Goal: Transaction & Acquisition: Purchase product/service

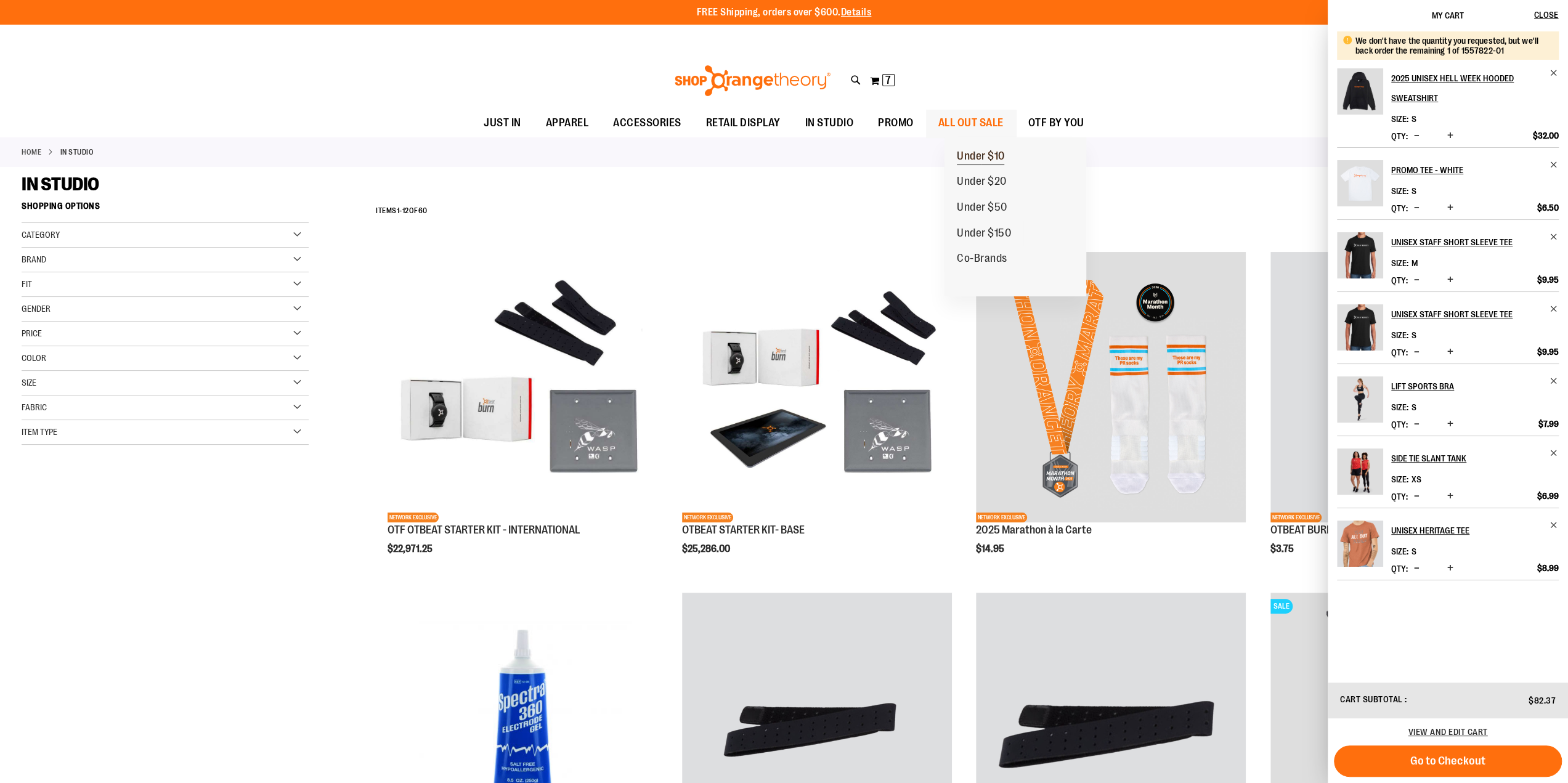
click at [987, 150] on span "Under $10" at bounding box center [981, 157] width 48 height 15
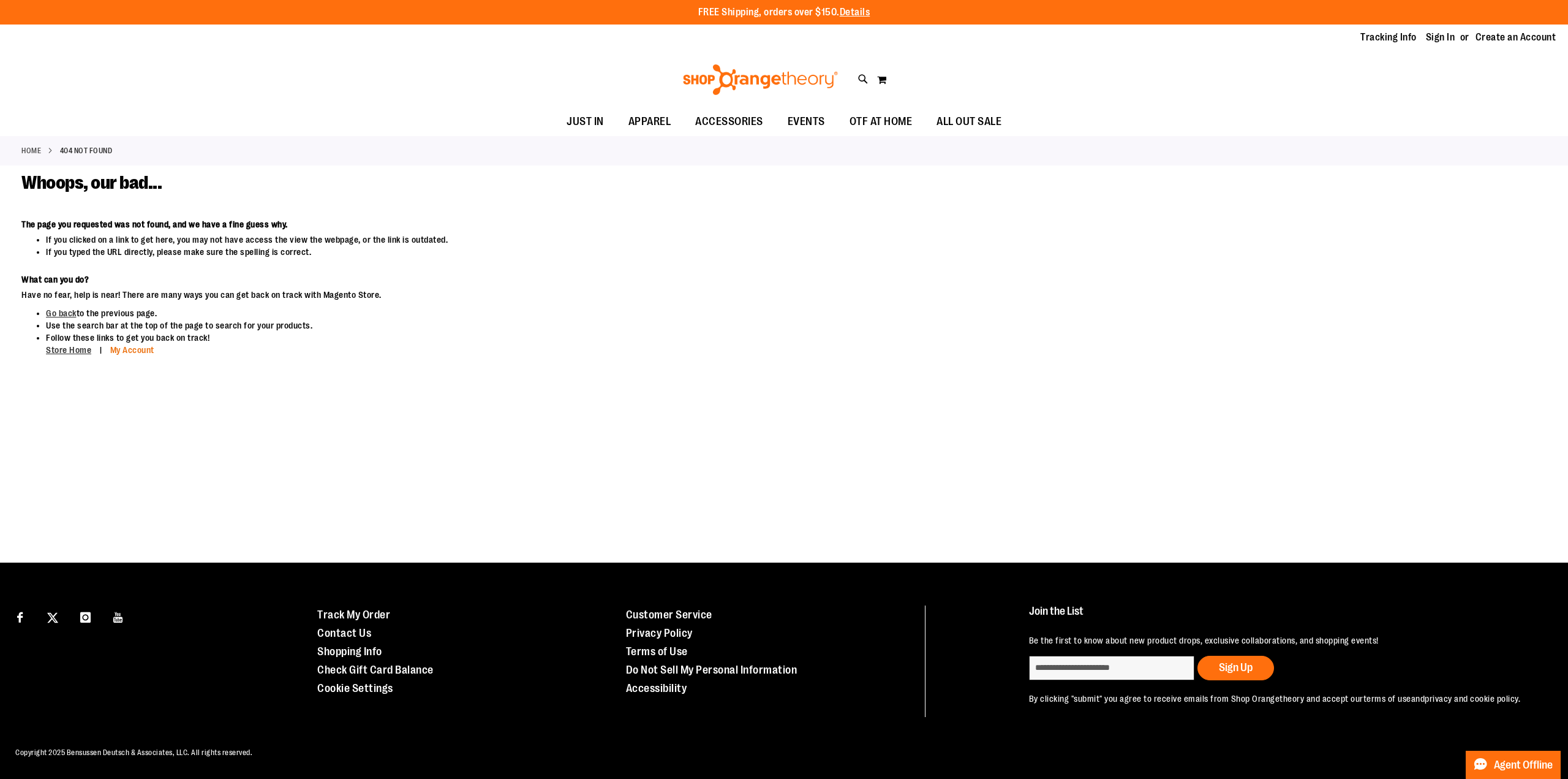
click at [127, 350] on link "My Account" at bounding box center [132, 350] width 44 height 10
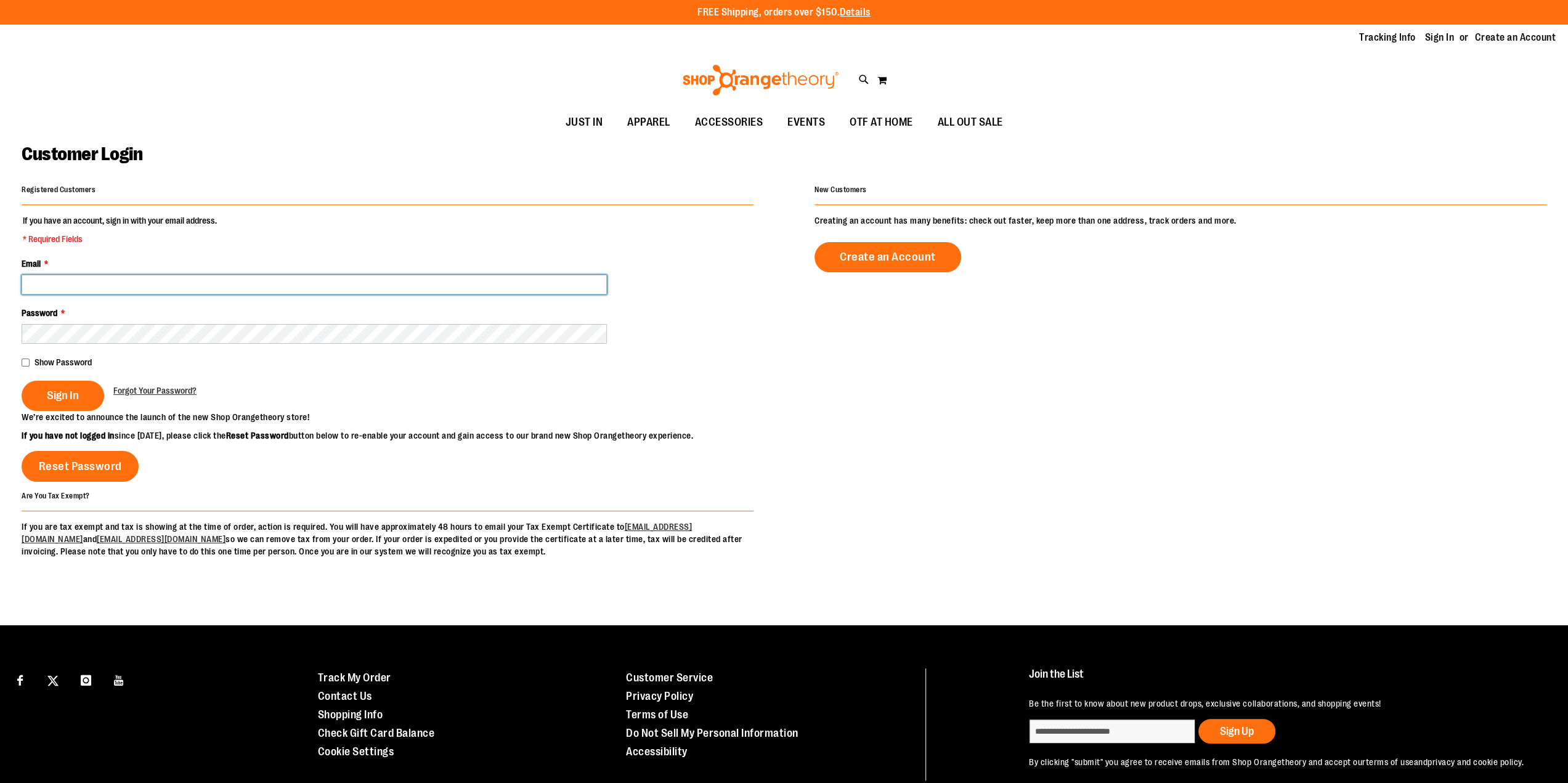
click at [149, 283] on input "Email *" at bounding box center [314, 285] width 585 height 20
type input "**********"
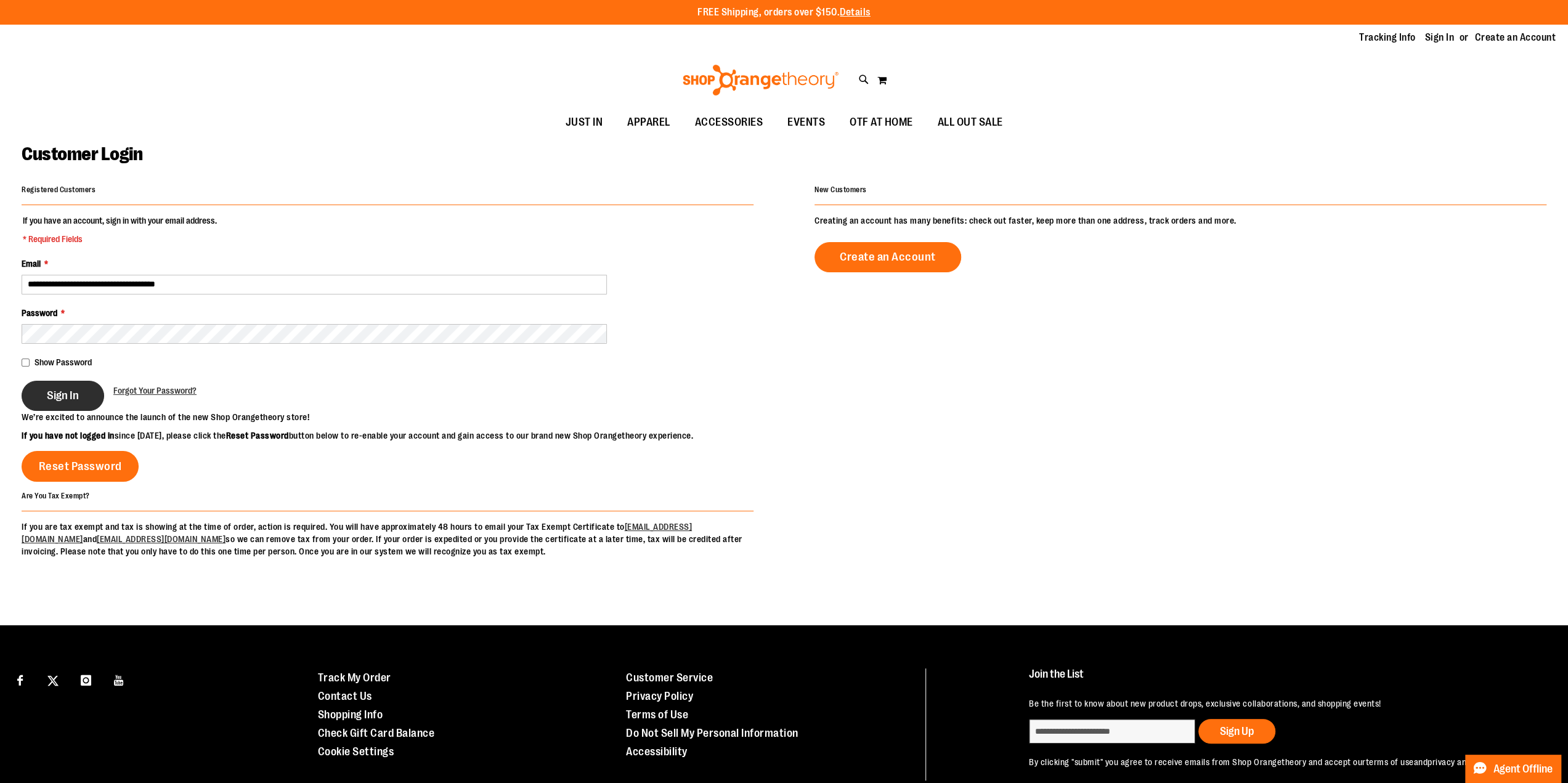
click at [71, 392] on span "Sign In" at bounding box center [63, 395] width 32 height 14
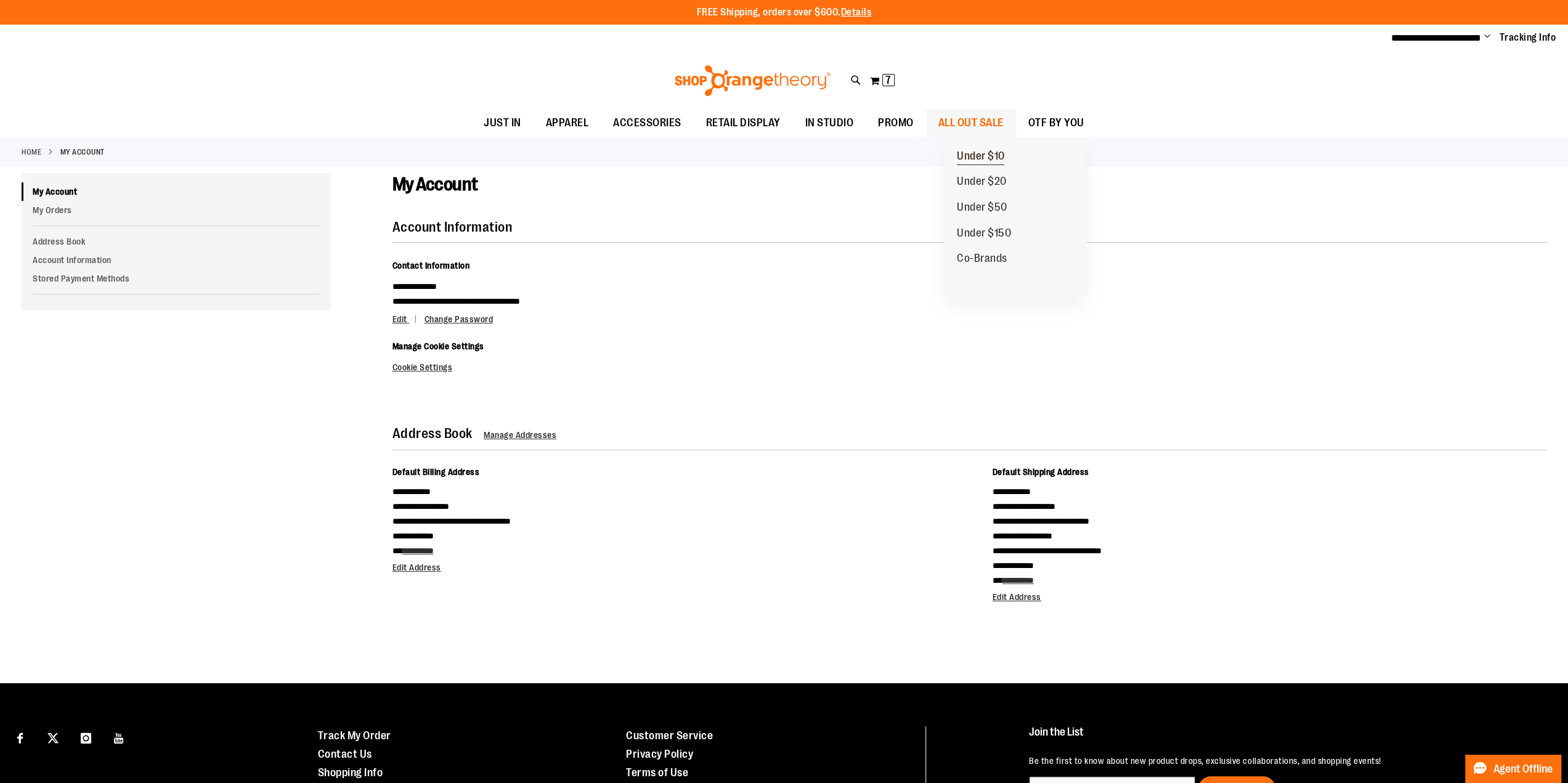
click at [986, 152] on span "Under $10" at bounding box center [981, 157] width 48 height 15
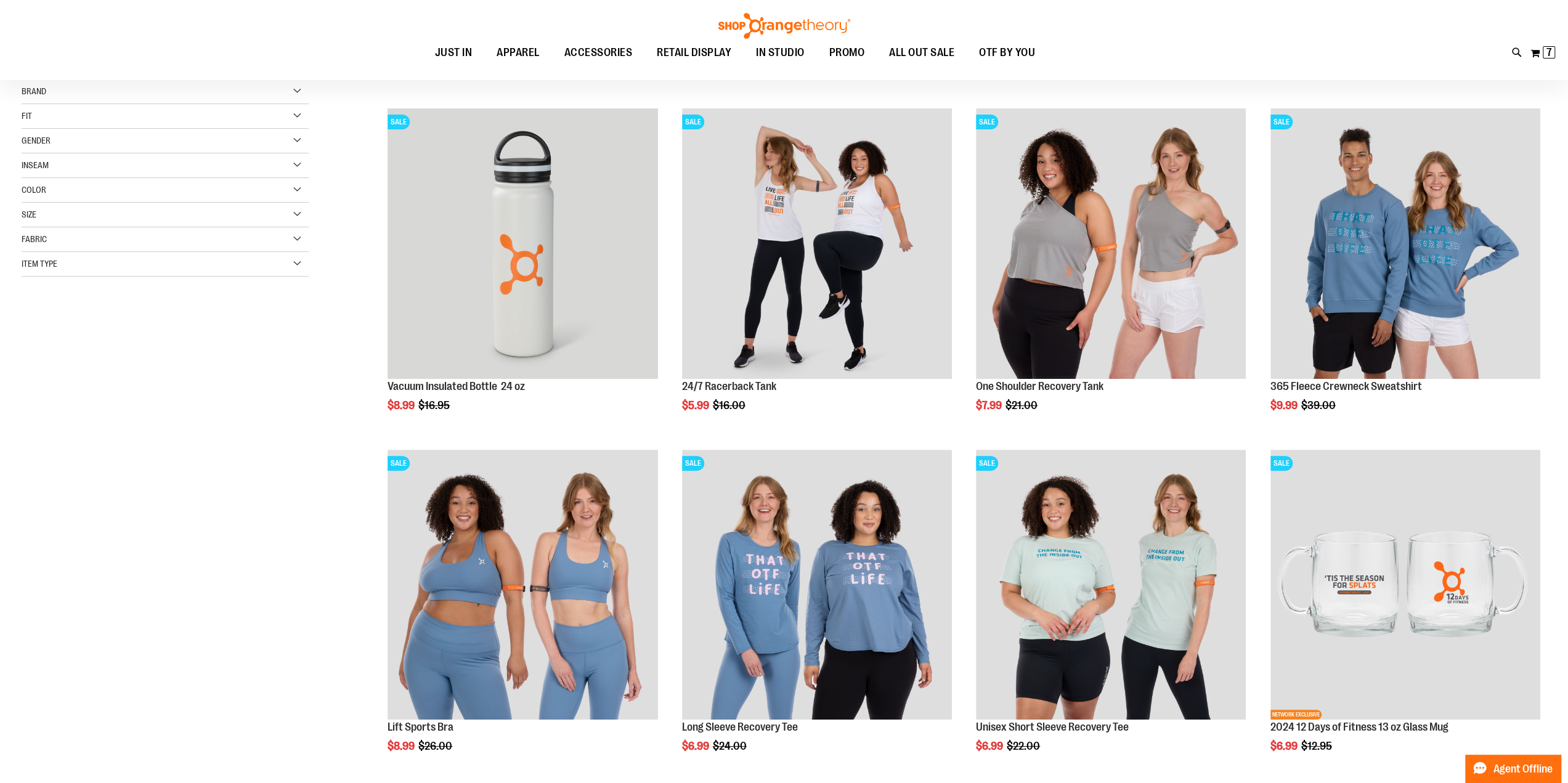
scroll to position [123, 0]
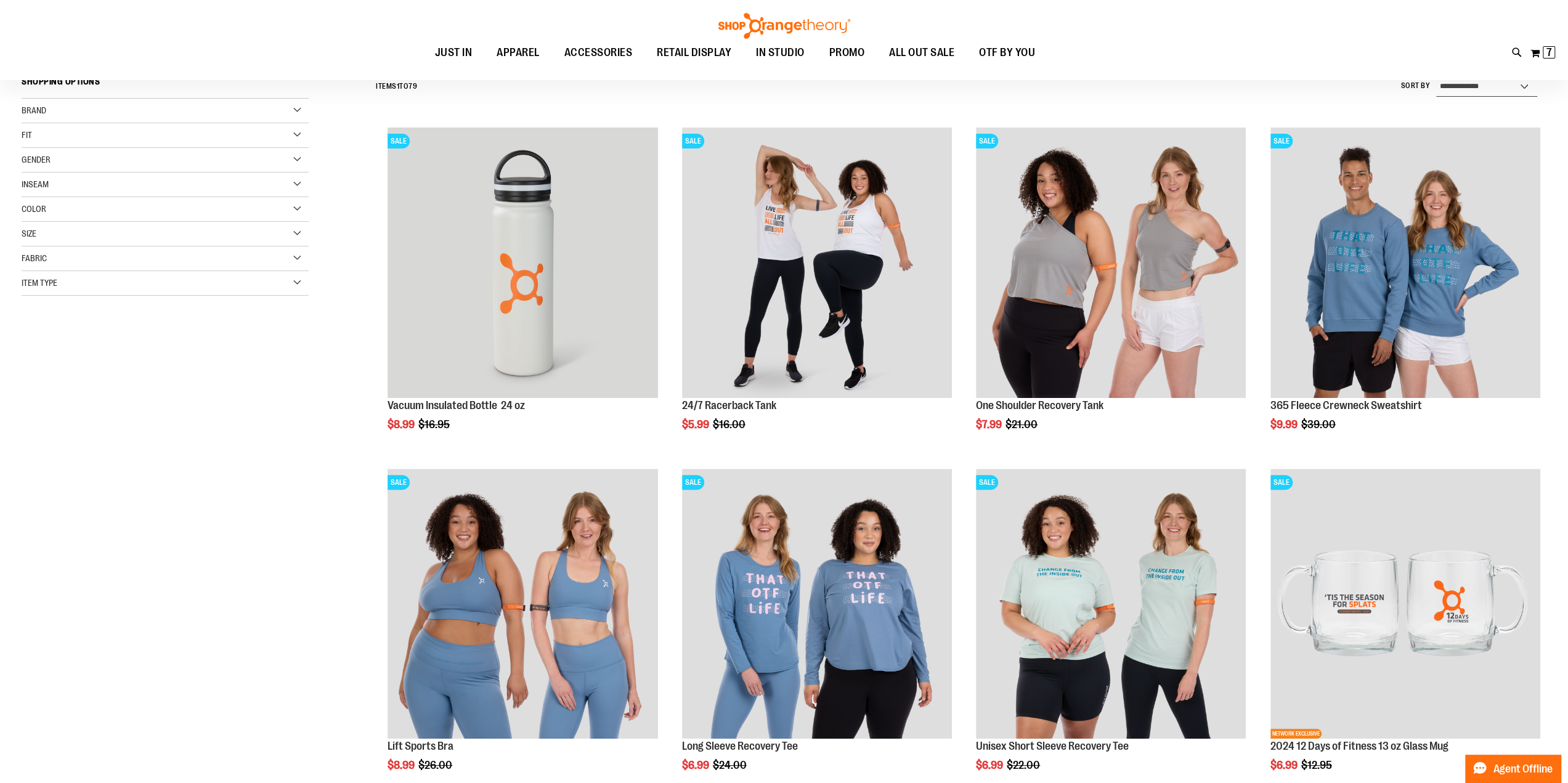
click at [1493, 87] on select "**********" at bounding box center [1486, 87] width 101 height 20
select select "*********"
click at [1436, 77] on select "**********" at bounding box center [1486, 87] width 101 height 20
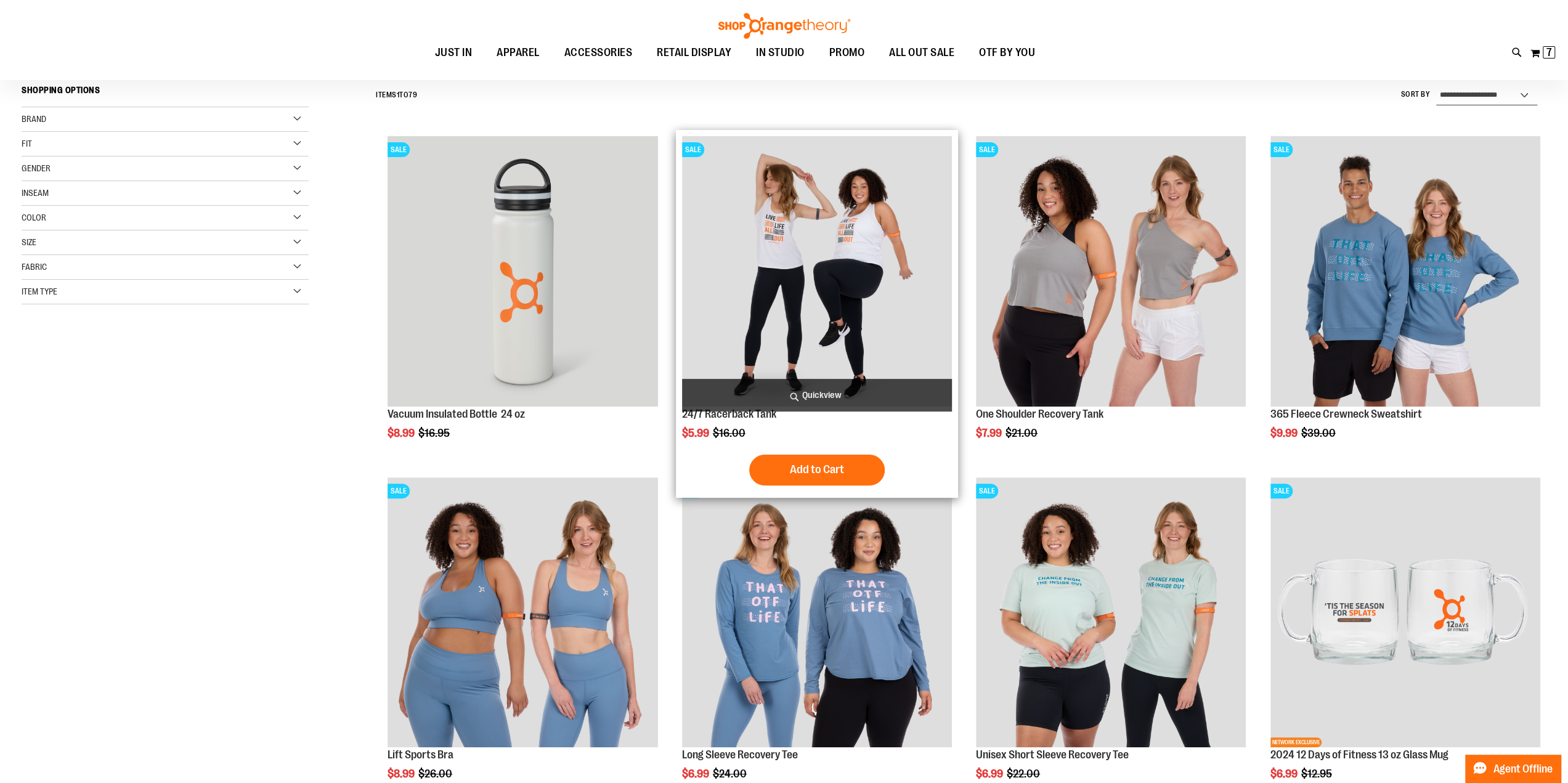
scroll to position [114, 0]
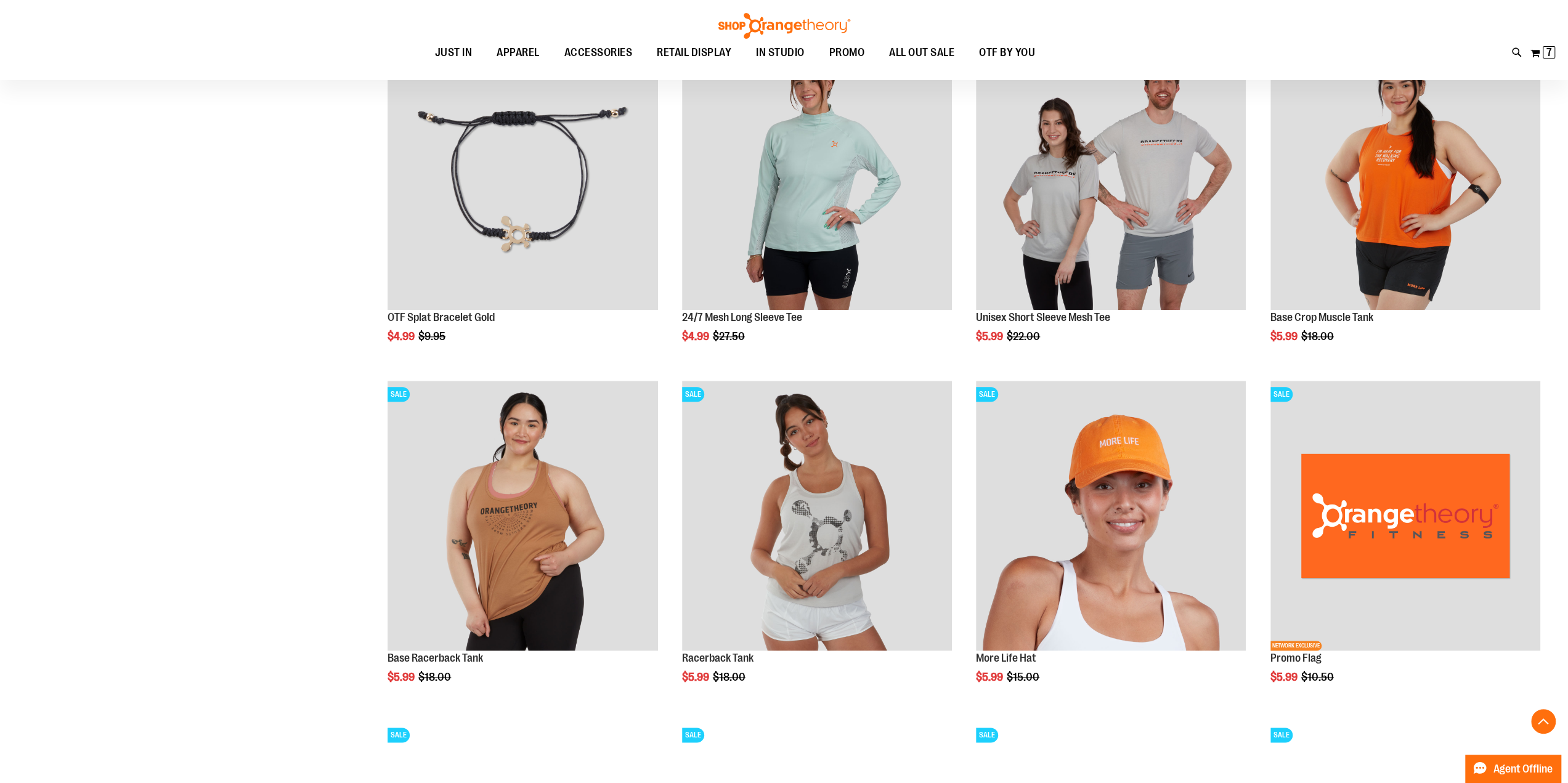
scroll to position [1471, 0]
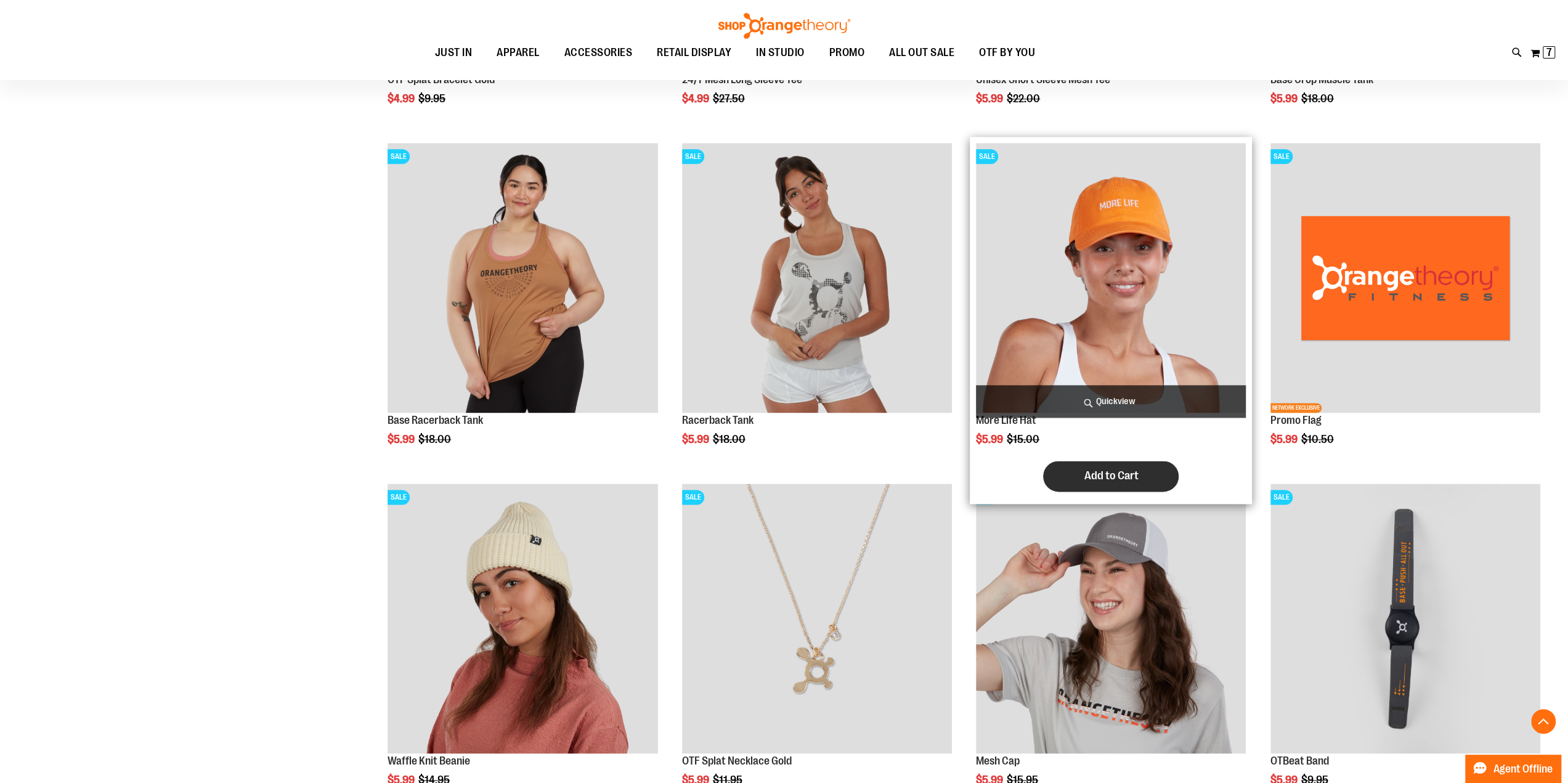
click at [1138, 475] on span "Add to Cart" at bounding box center [1111, 475] width 54 height 14
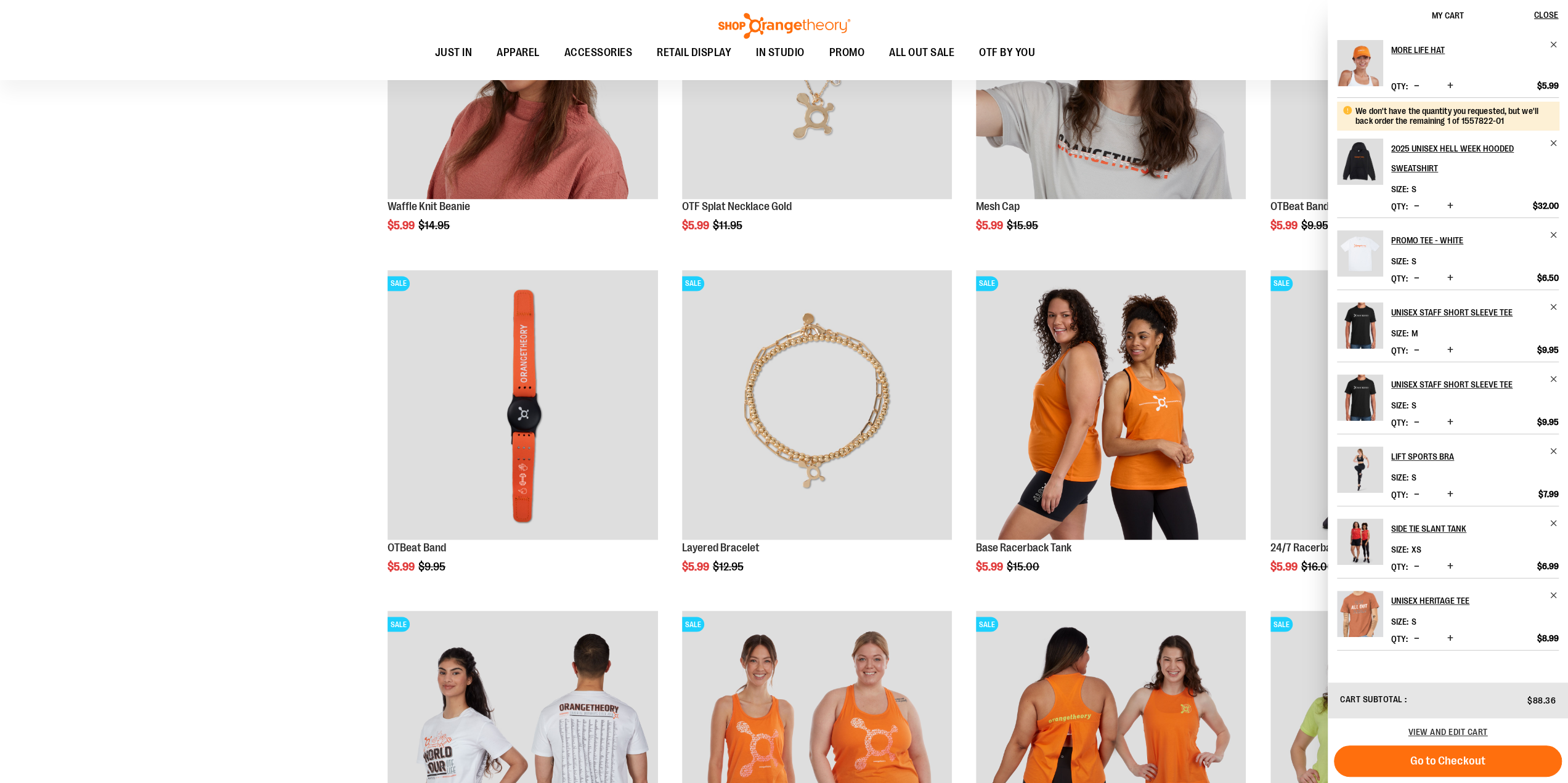
scroll to position [1551, 0]
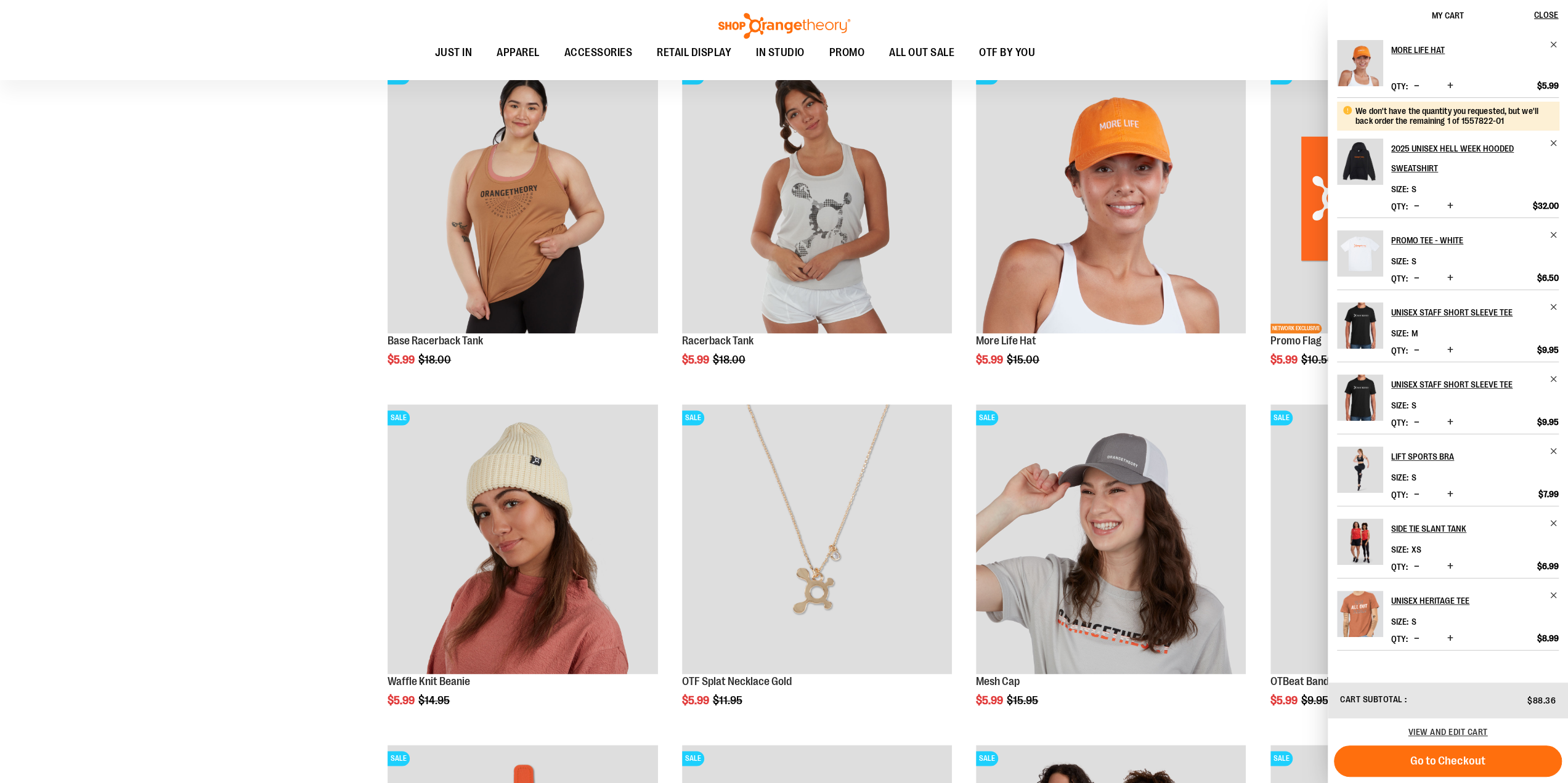
click at [355, 392] on div "**********" at bounding box center [943, 239] width 1207 height 3191
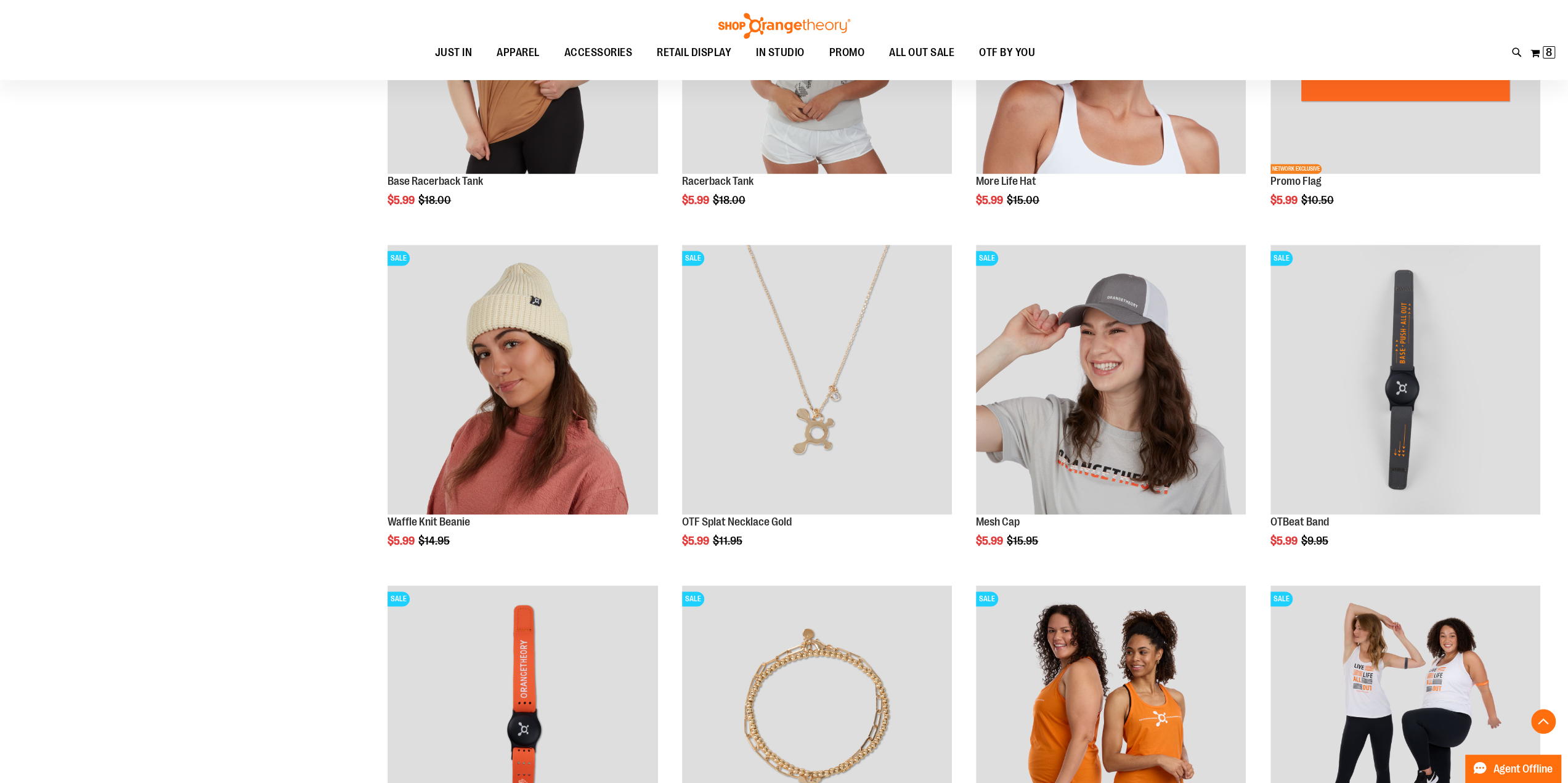
scroll to position [1859, 0]
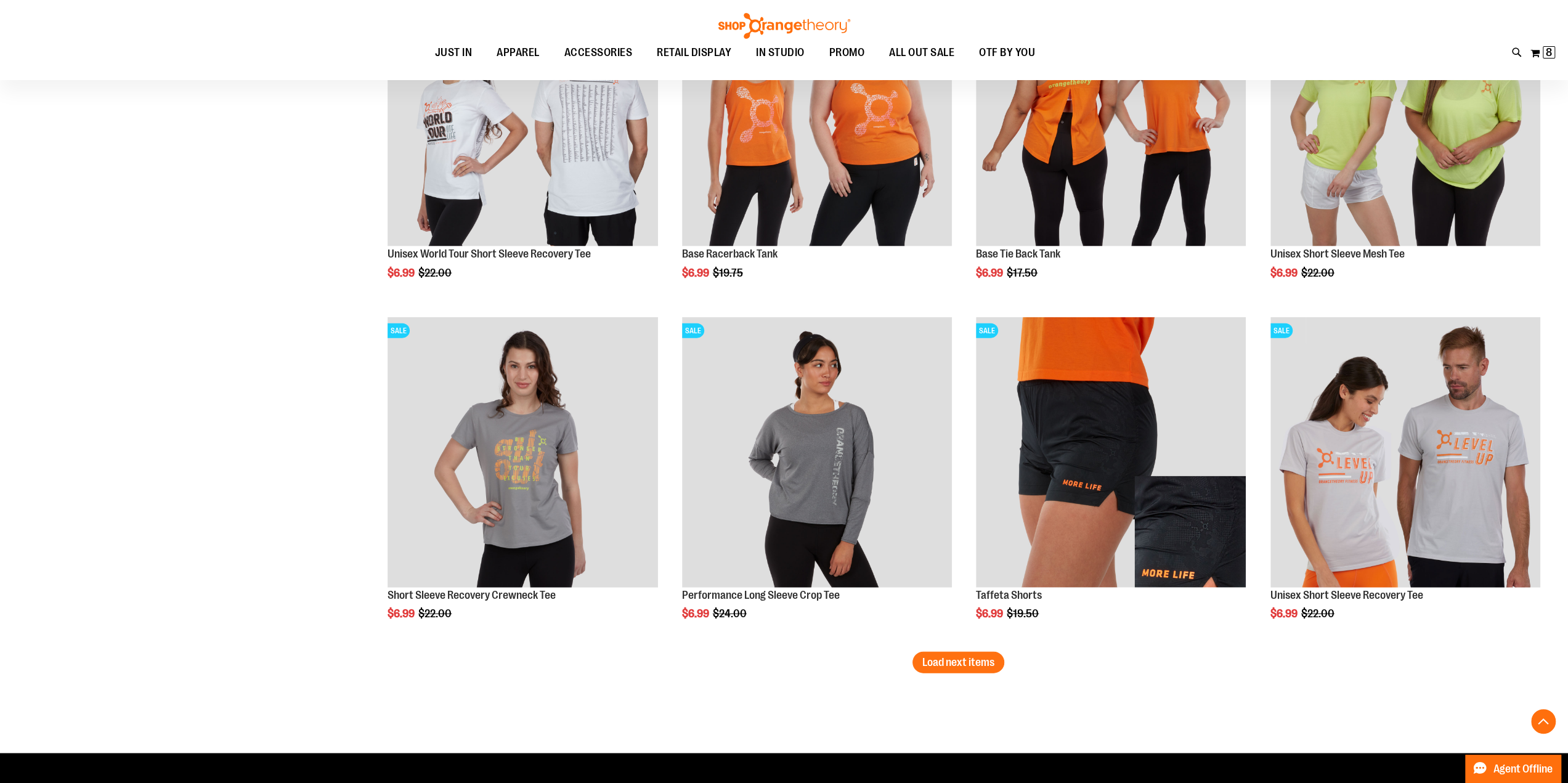
scroll to position [2846, 0]
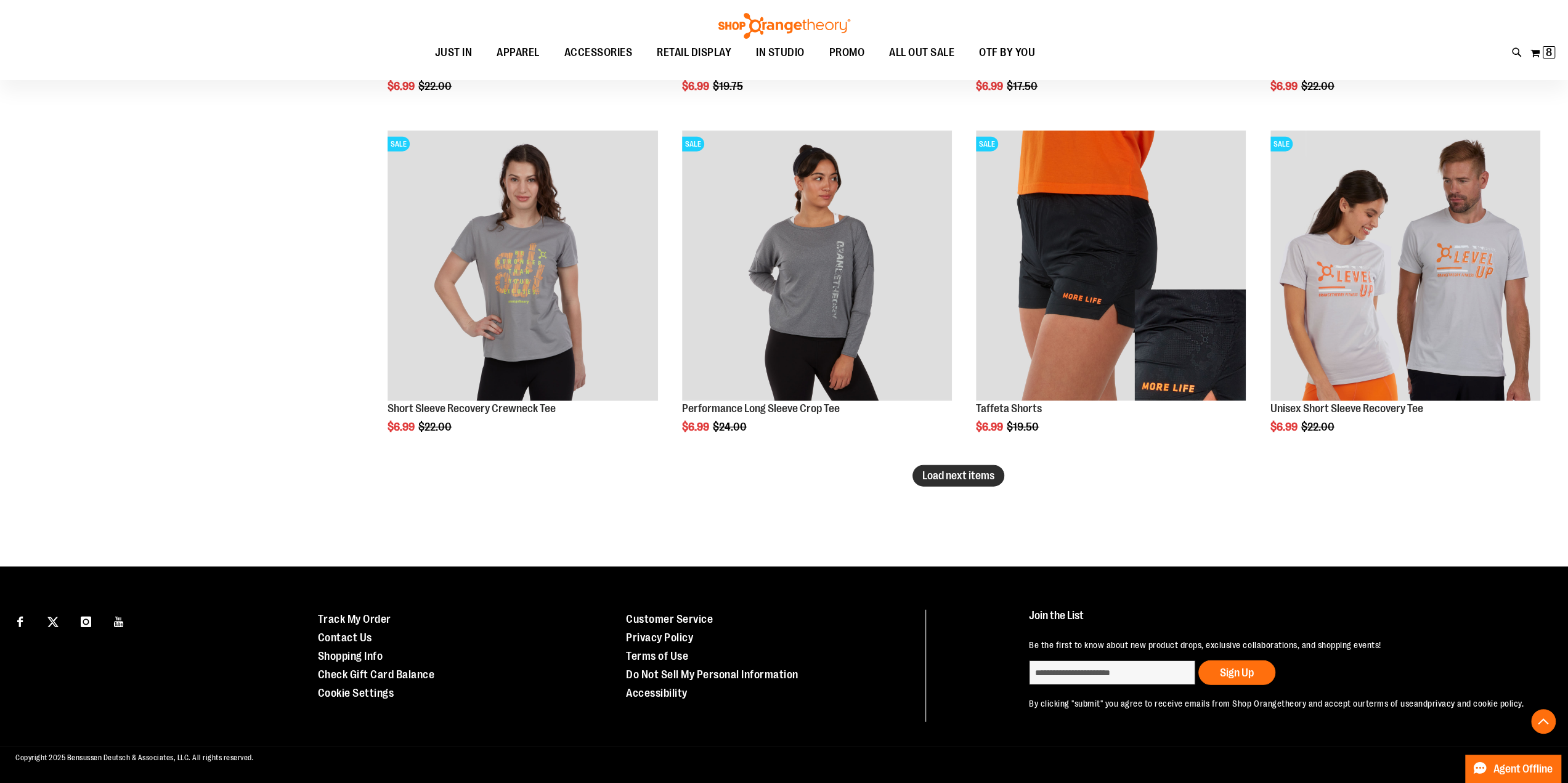
click at [929, 475] on span "Load next items" at bounding box center [958, 475] width 72 height 12
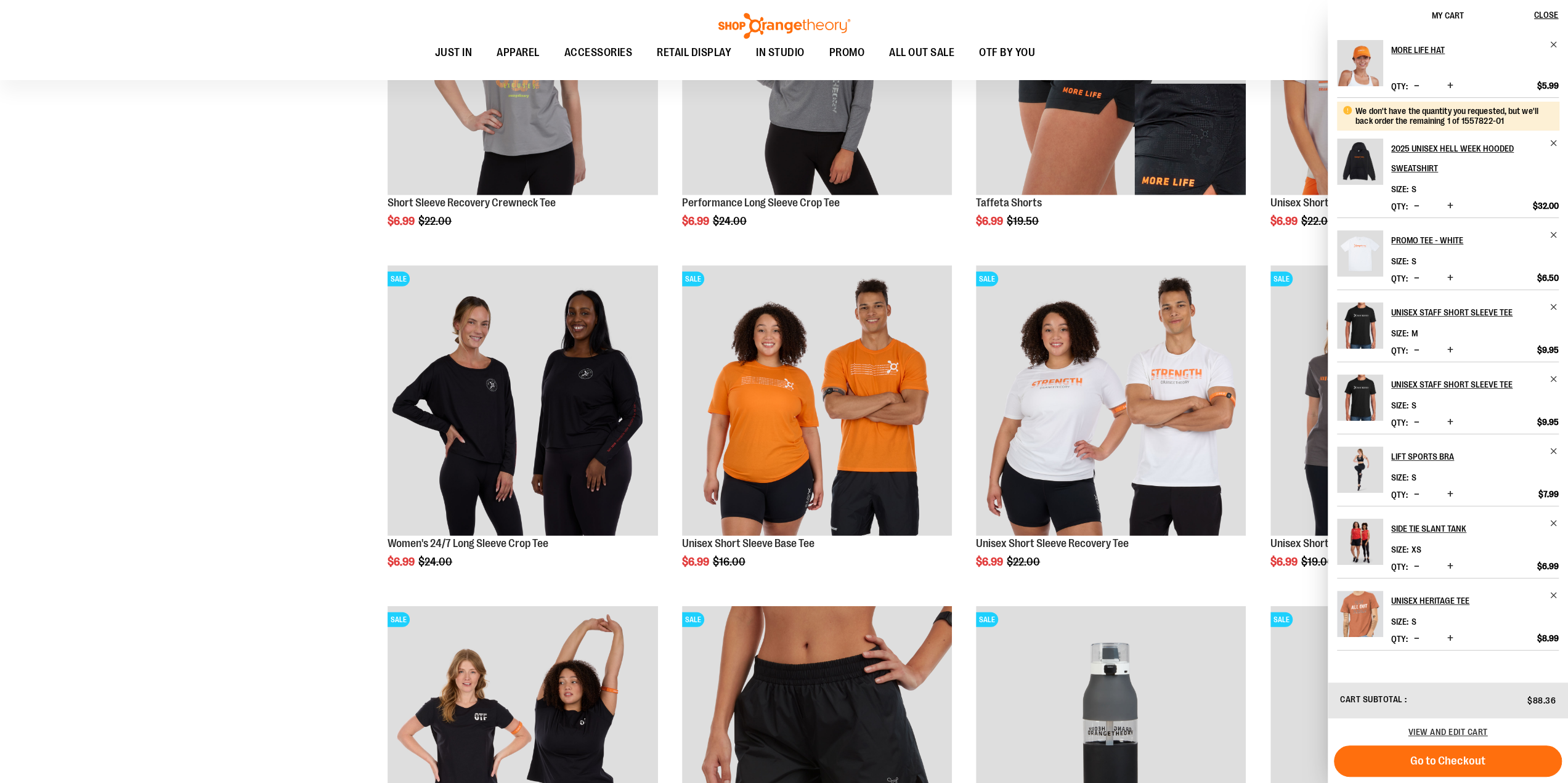
scroll to position [3216, 0]
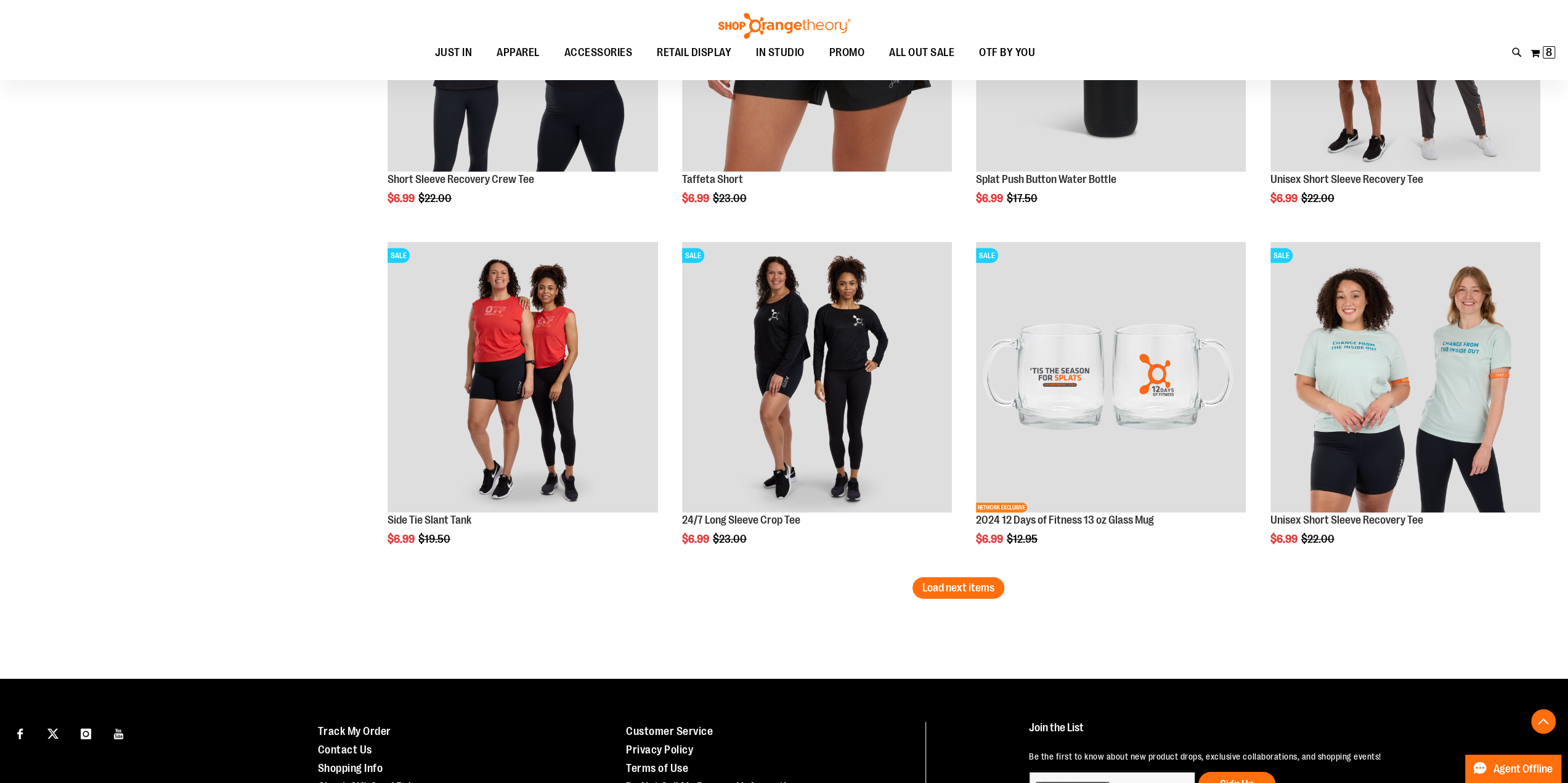
scroll to position [3769, 0]
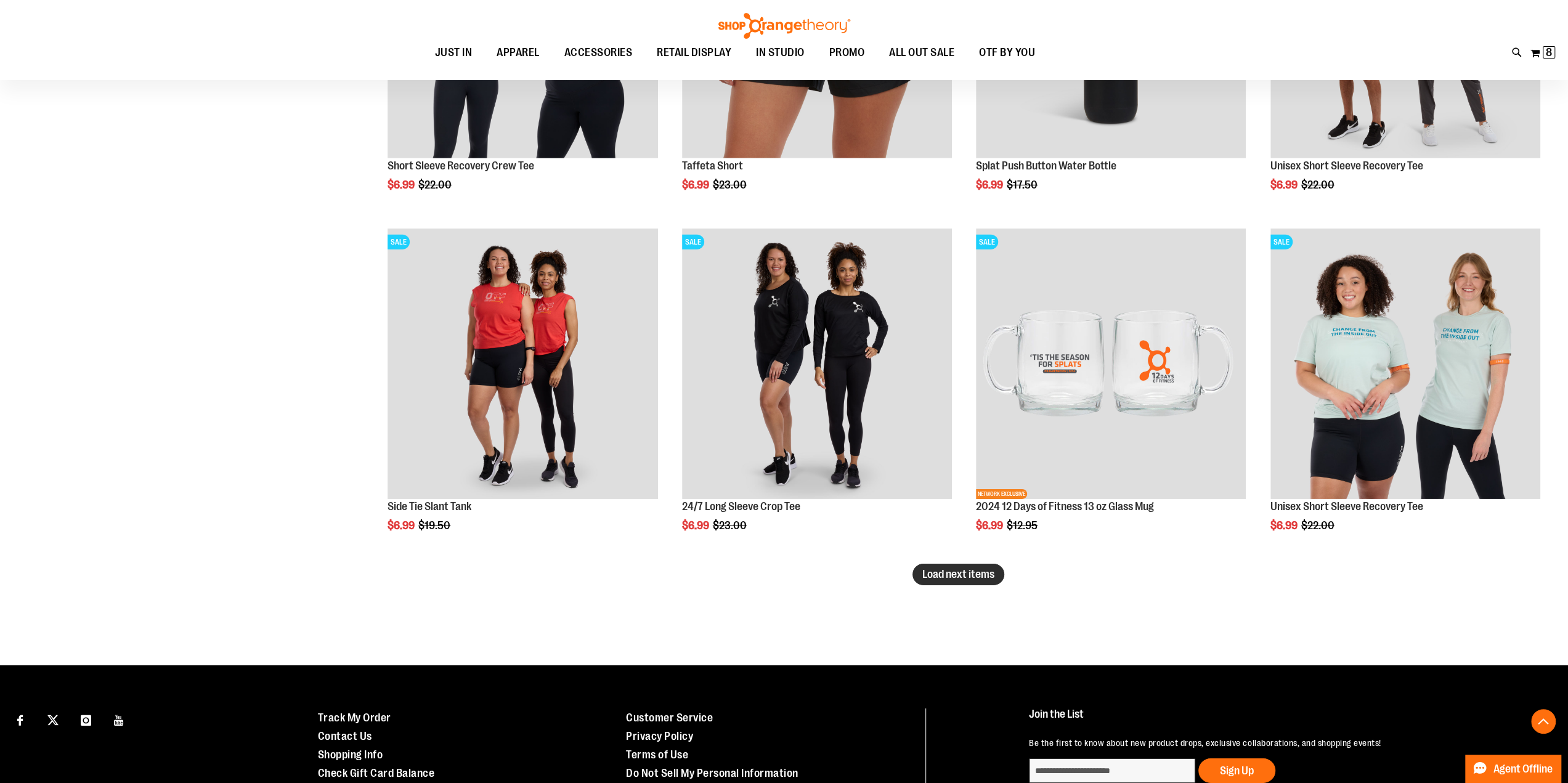
click at [973, 570] on span "Load next items" at bounding box center [958, 573] width 72 height 12
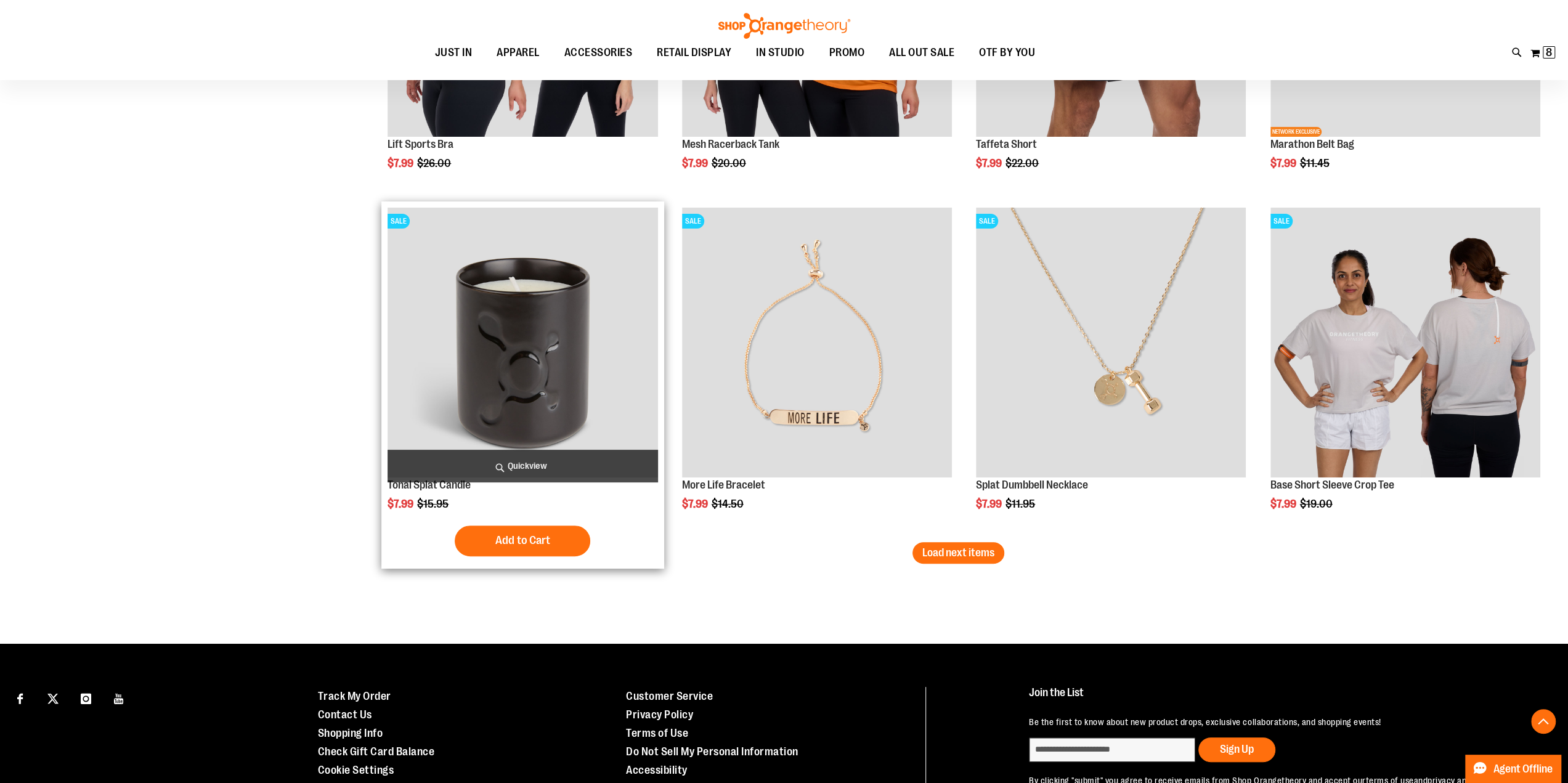
scroll to position [4817, 0]
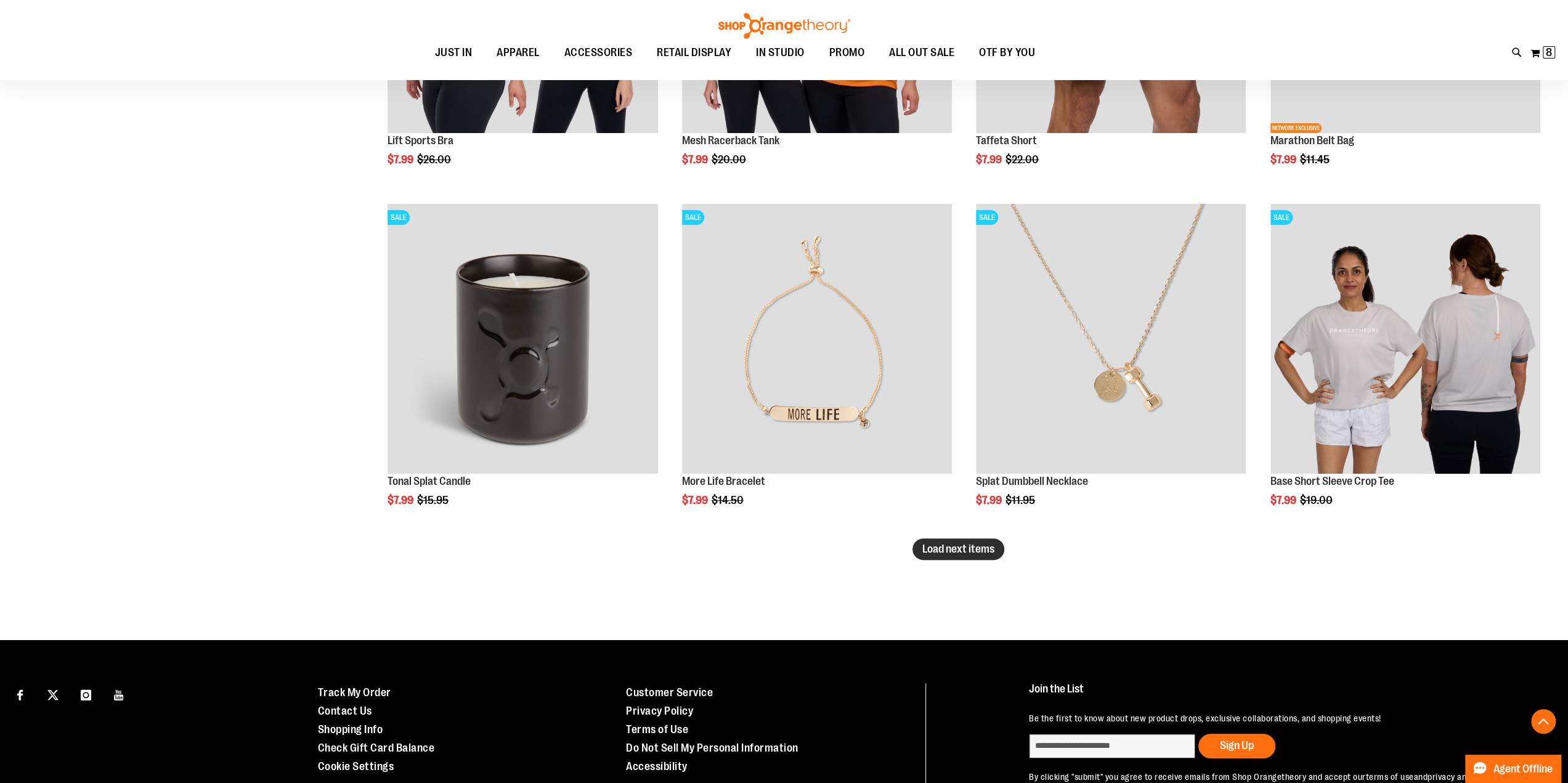
click at [957, 552] on span "Load next items" at bounding box center [958, 549] width 72 height 12
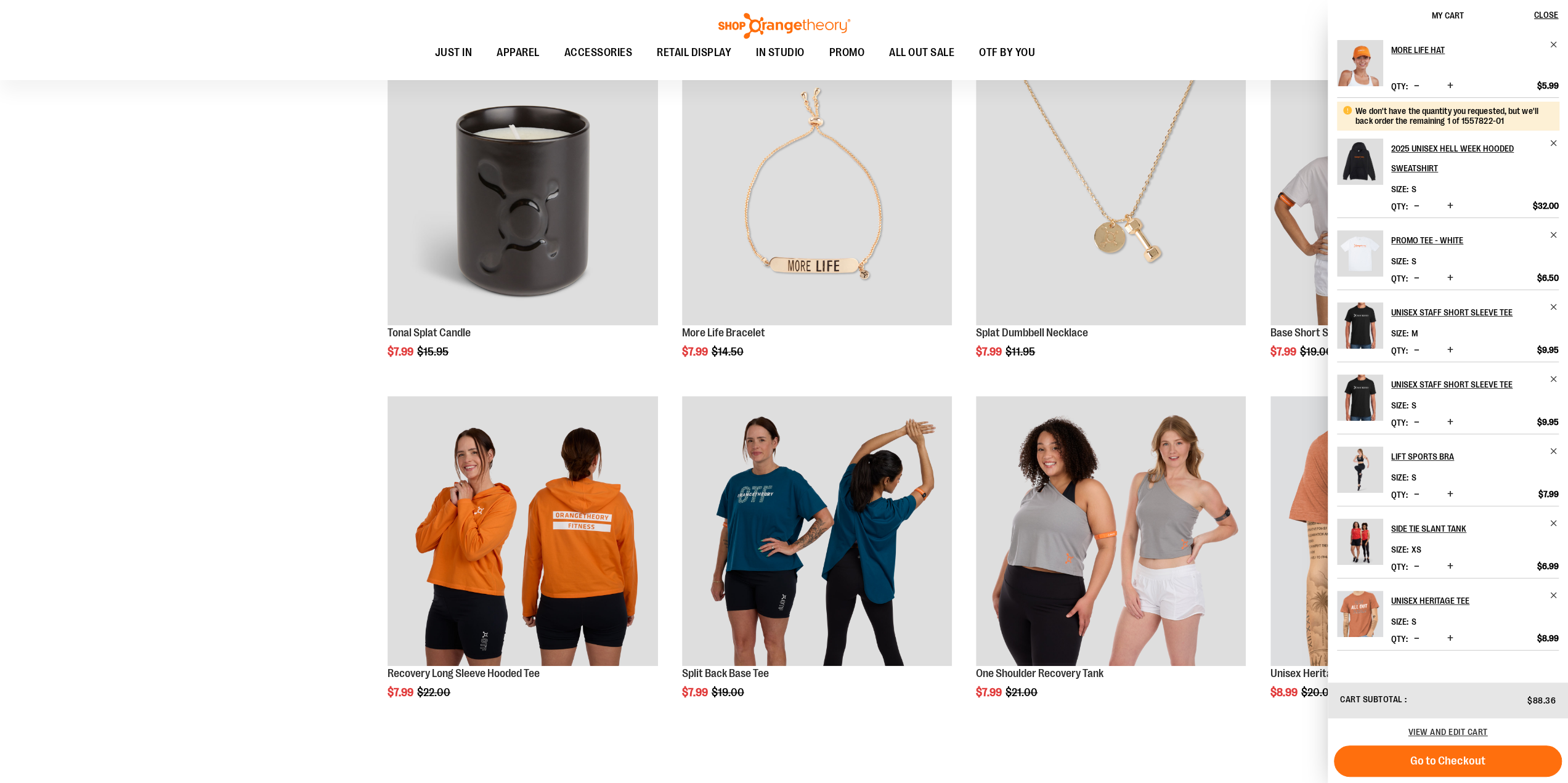
scroll to position [5063, 0]
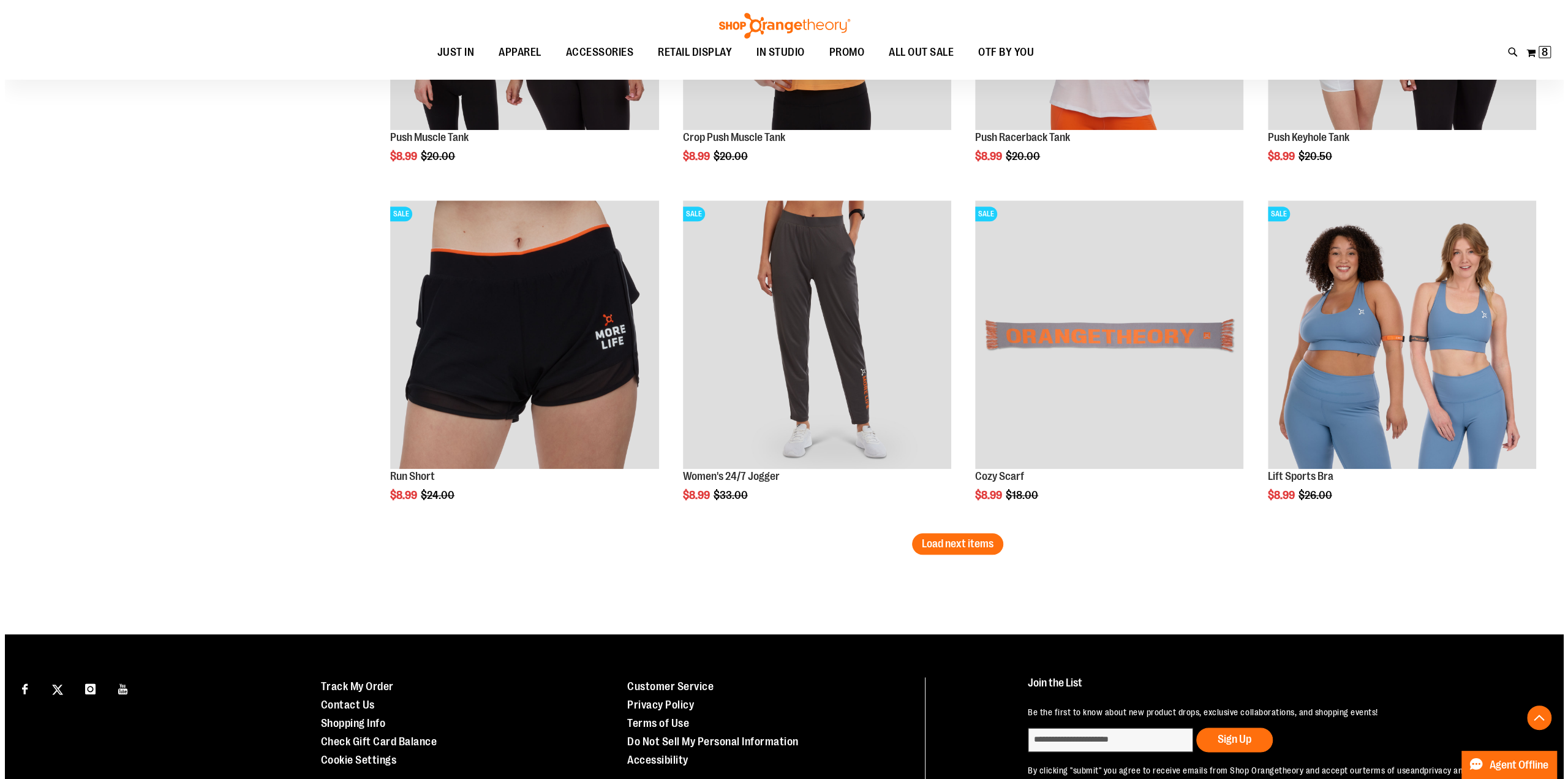
scroll to position [5834, 0]
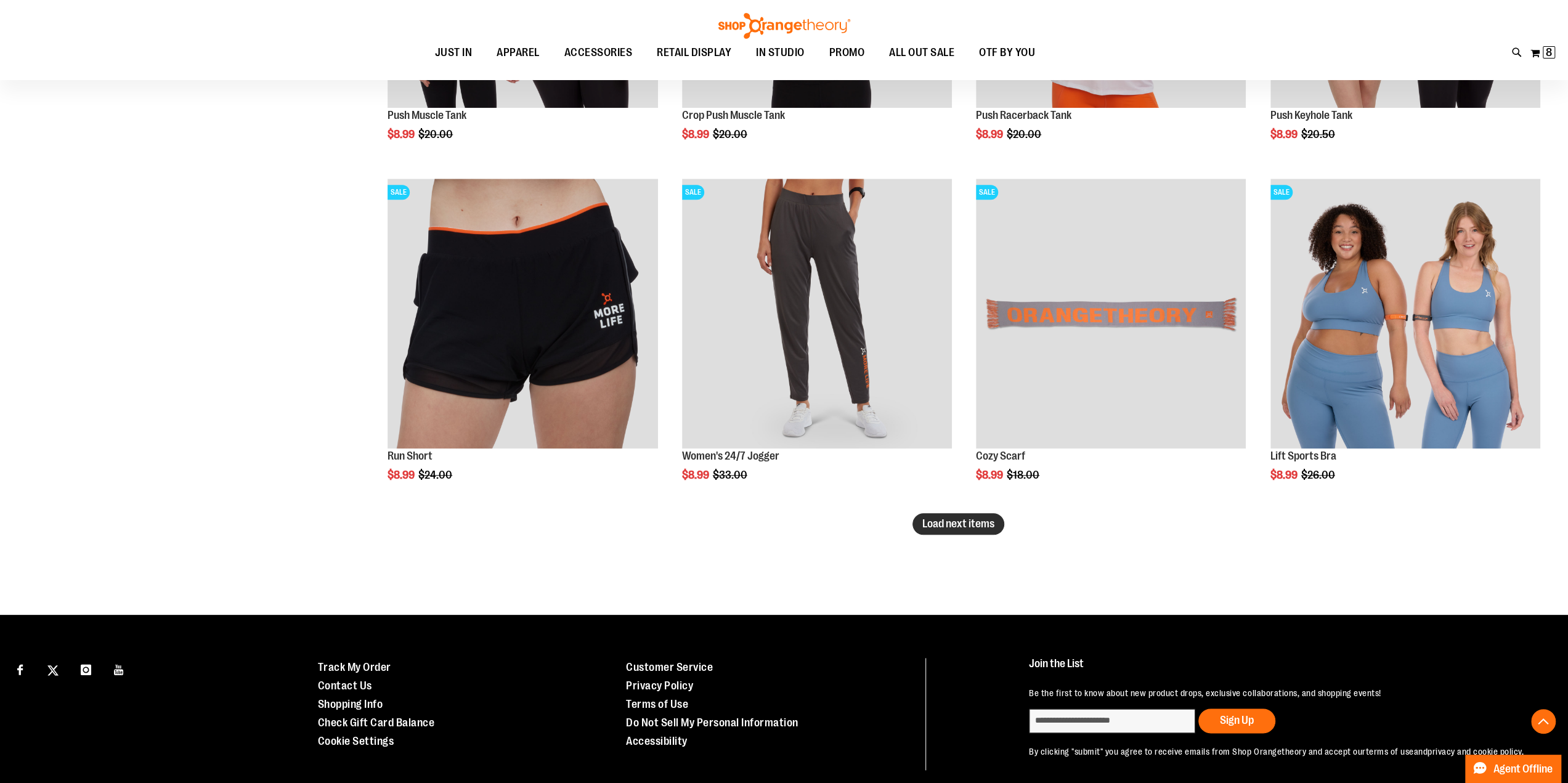
click at [952, 522] on span "Load next items" at bounding box center [958, 523] width 72 height 12
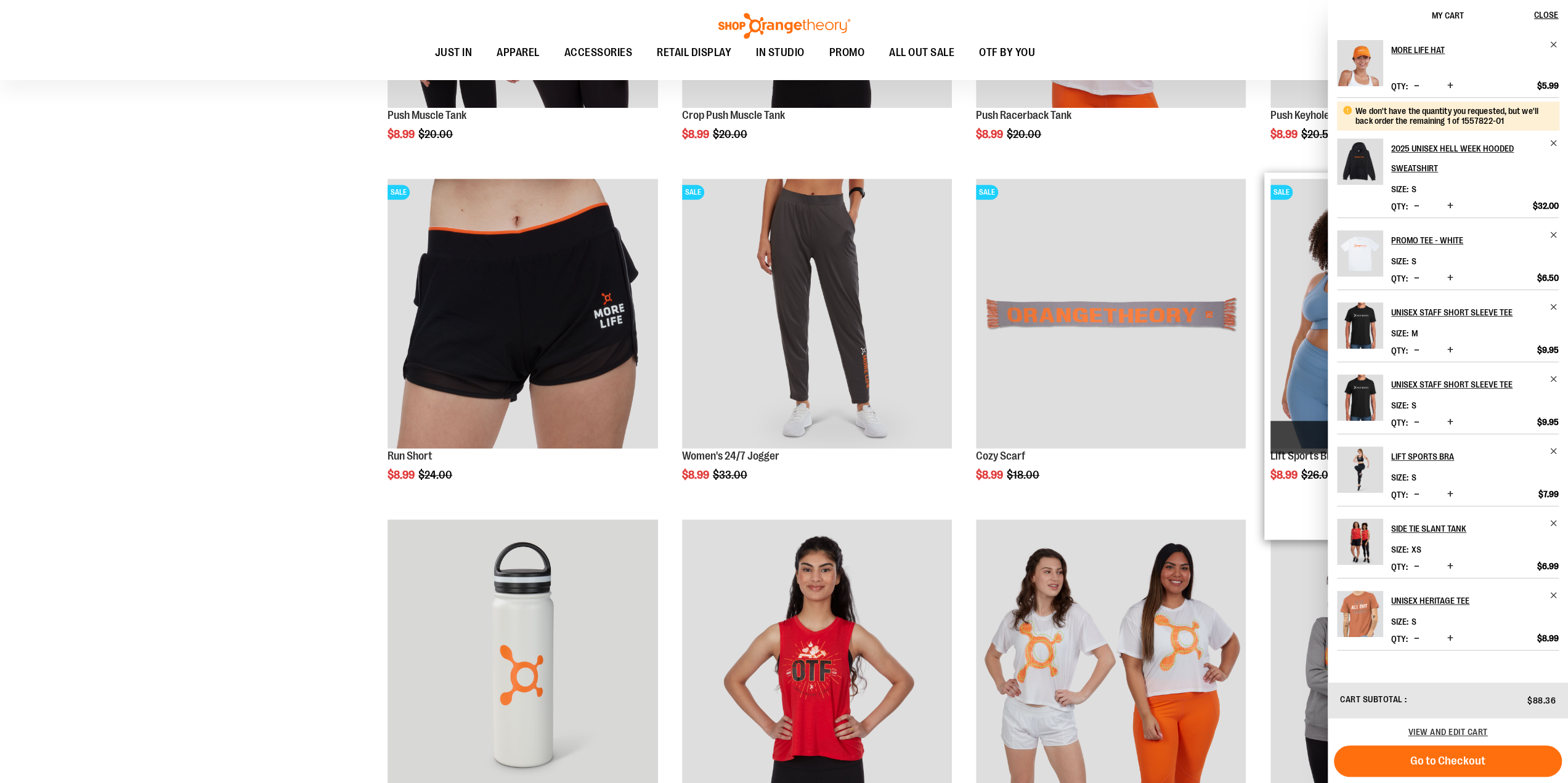
click at [1310, 434] on span "Quickview" at bounding box center [1405, 437] width 270 height 33
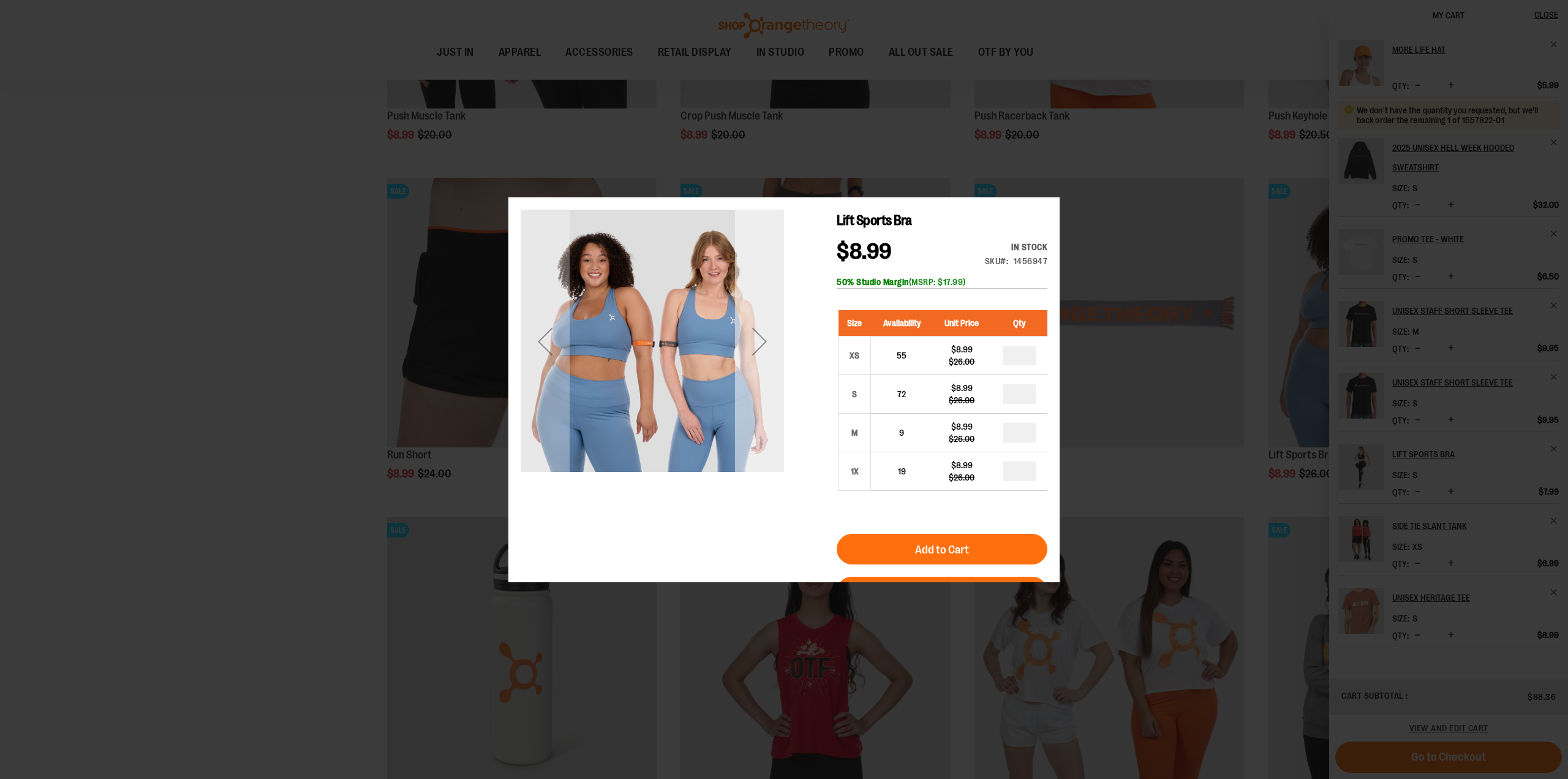
click at [776, 386] on div "Next" at bounding box center [760, 341] width 49 height 264
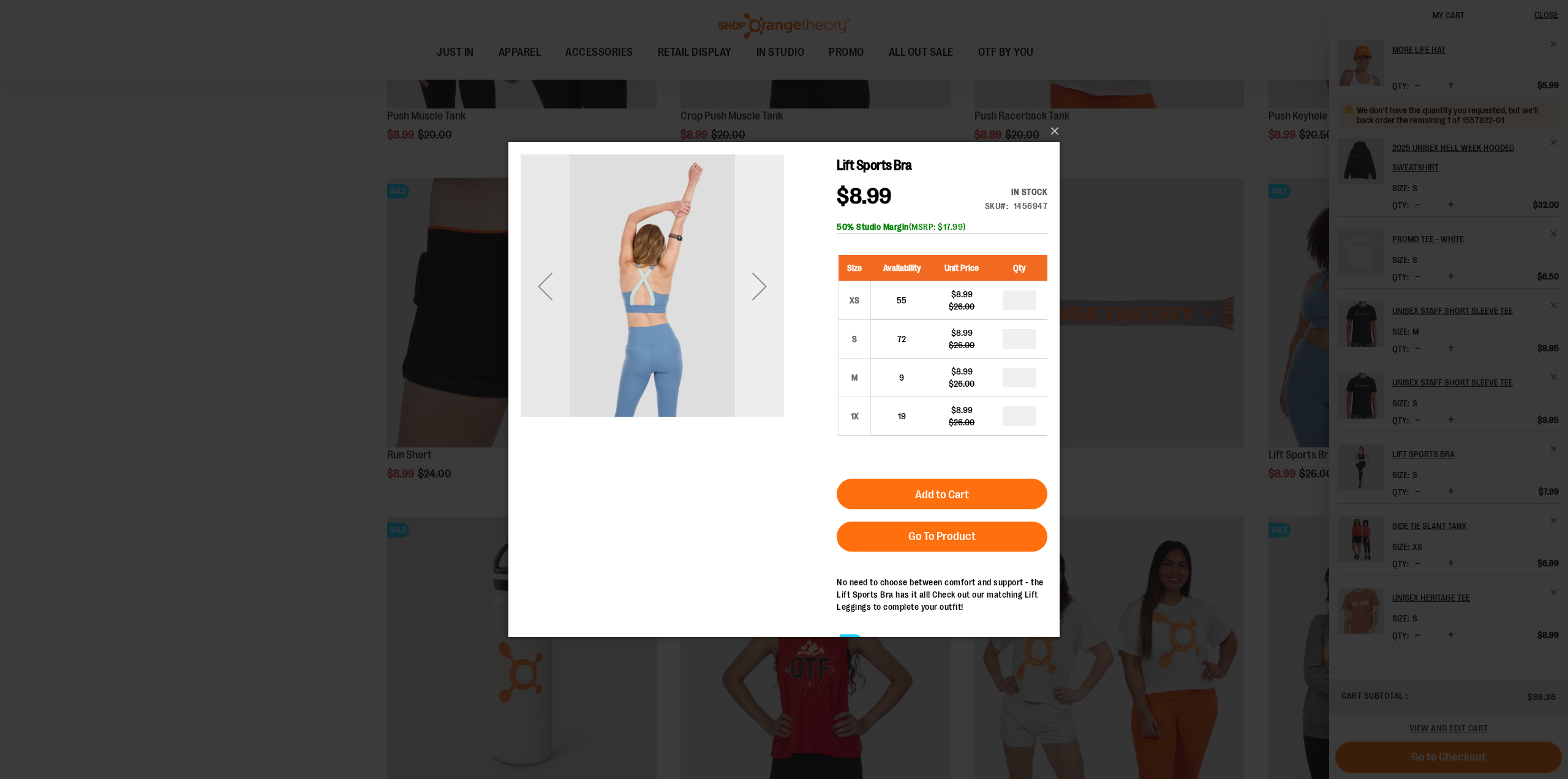
click at [765, 349] on div "Next" at bounding box center [760, 285] width 49 height 264
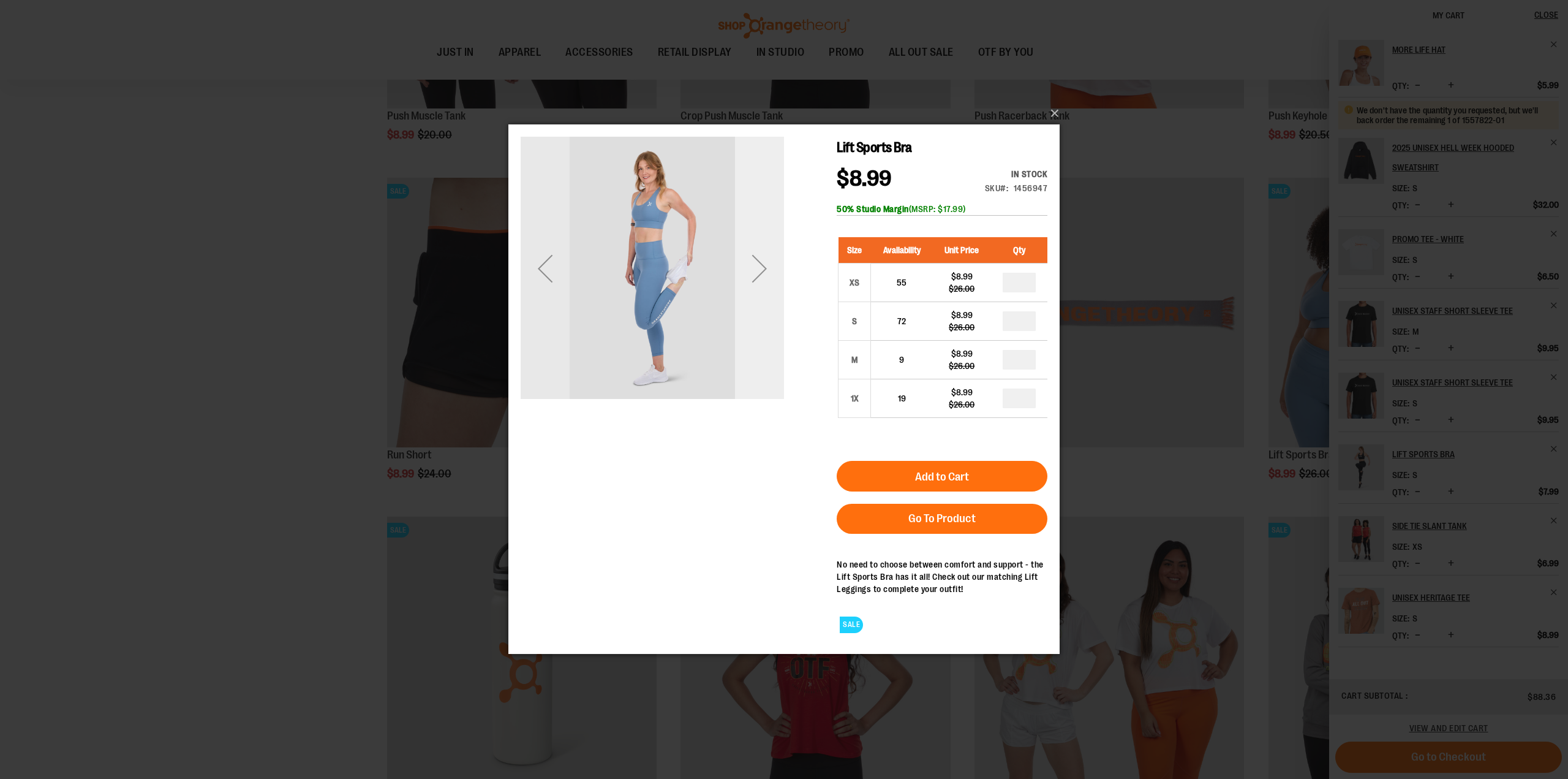
click at [765, 349] on div "Next" at bounding box center [760, 269] width 49 height 264
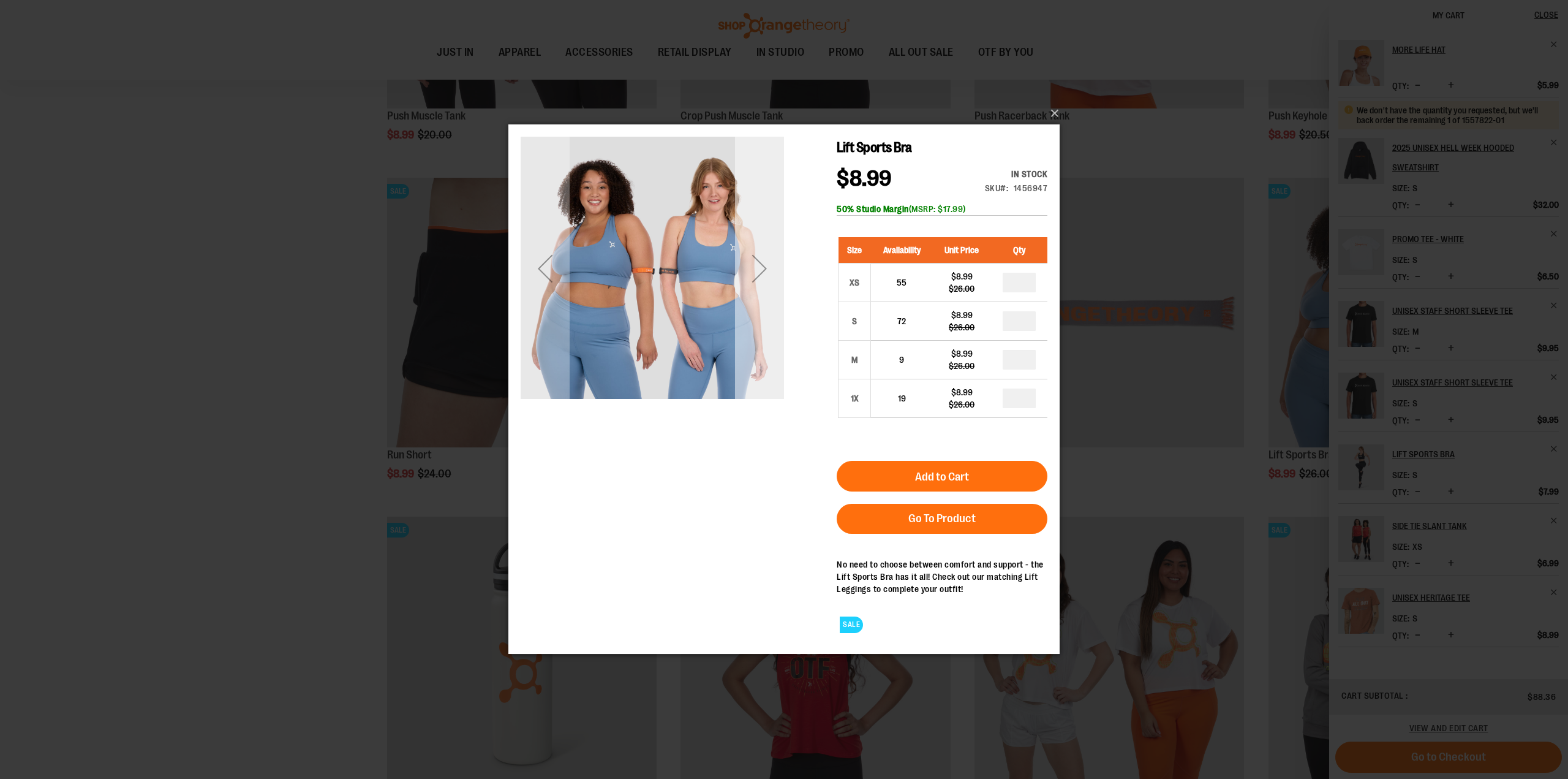
click at [765, 349] on div "Next" at bounding box center [760, 269] width 49 height 264
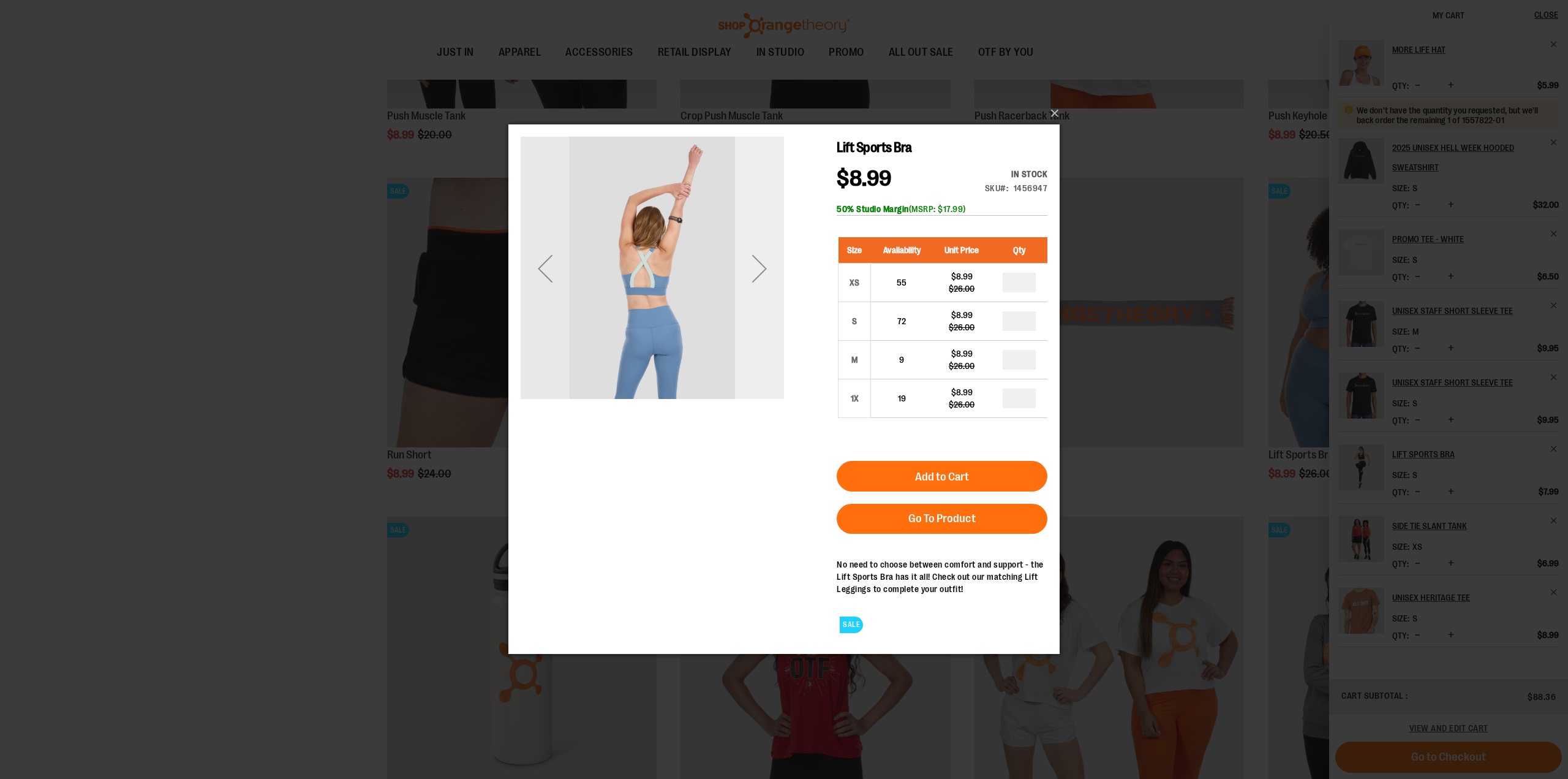
click at [765, 349] on div "Next" at bounding box center [760, 269] width 49 height 264
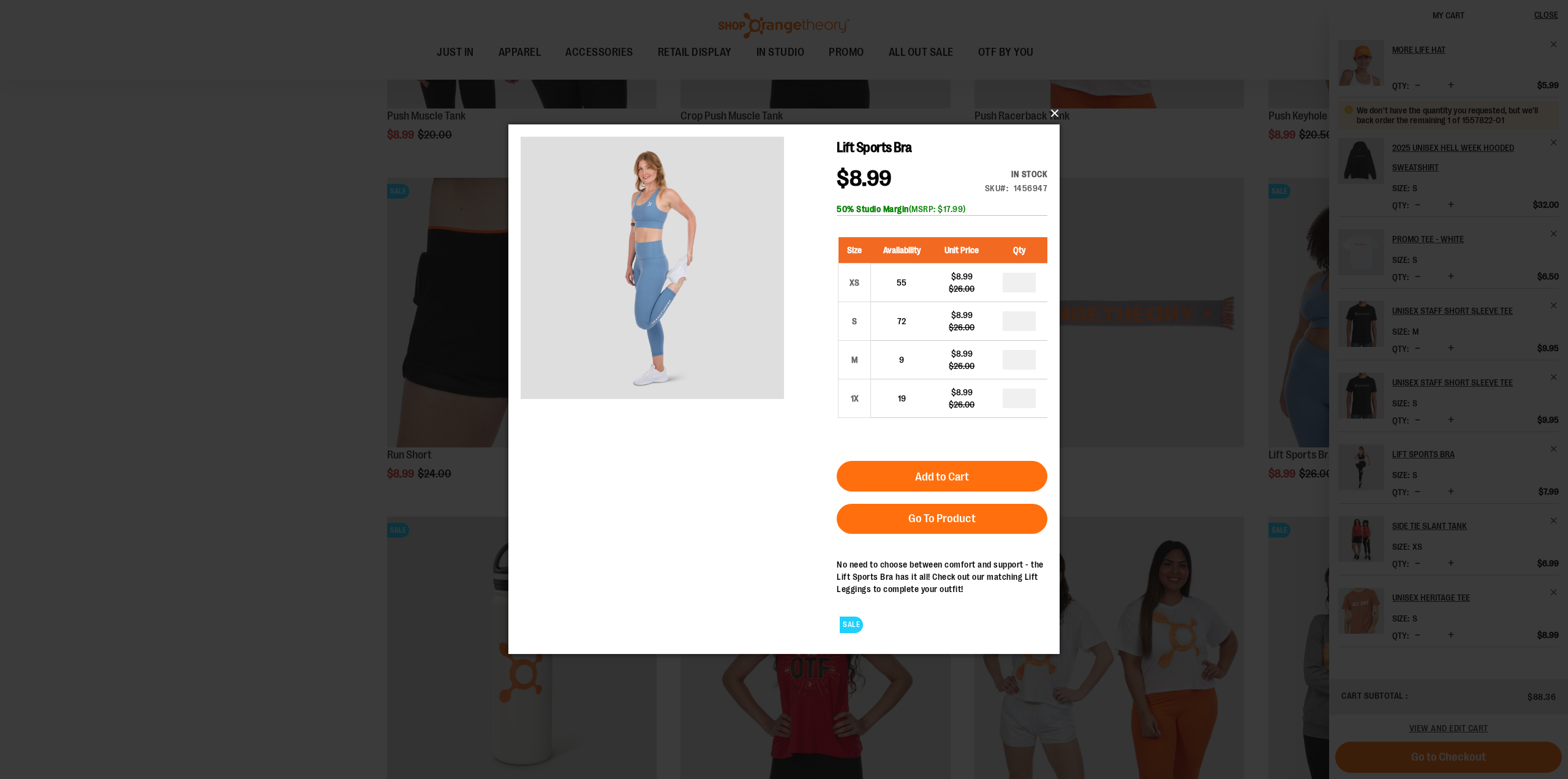
click at [1056, 111] on button "×" at bounding box center [788, 113] width 551 height 27
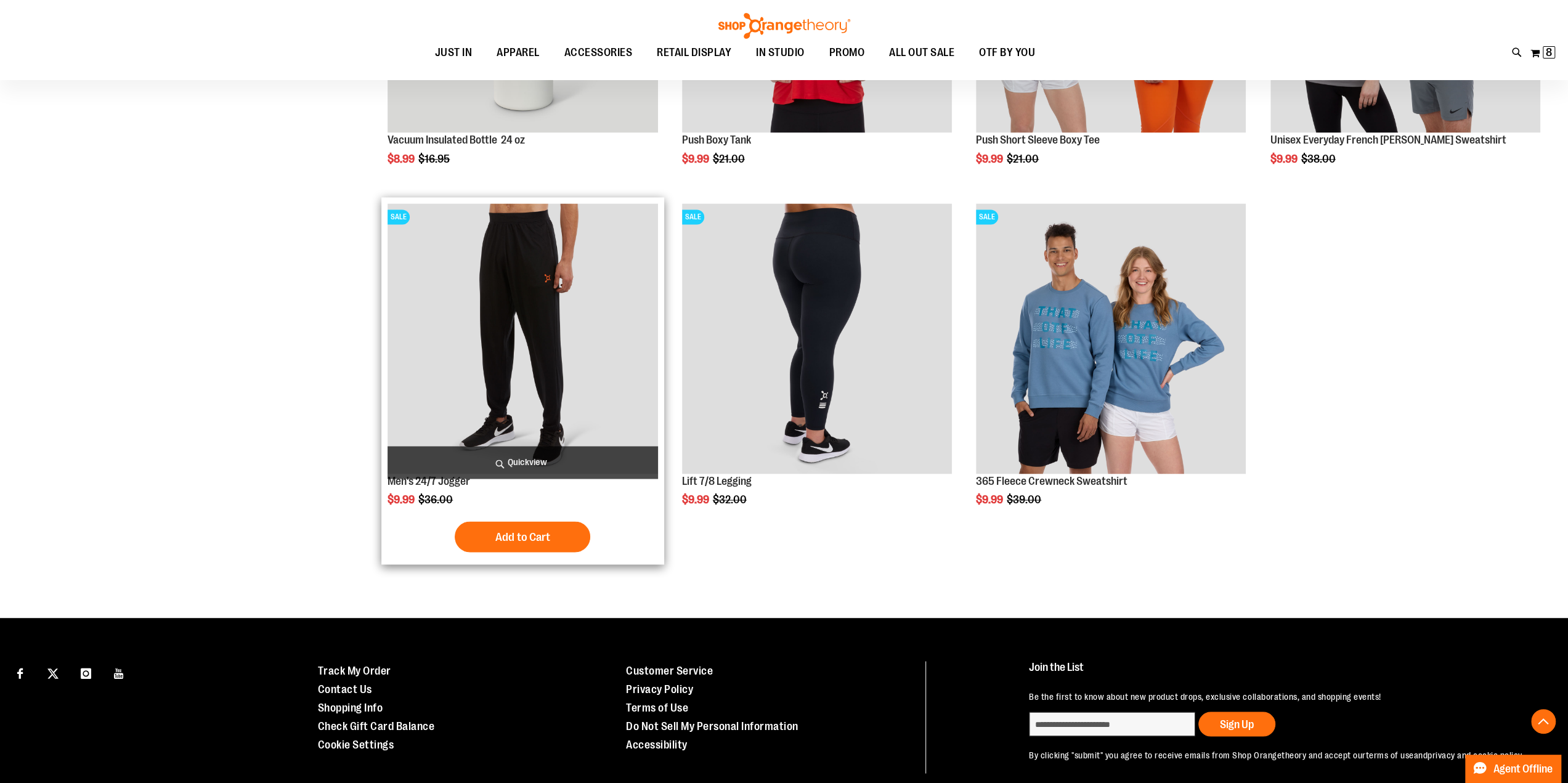
scroll to position [6573, 0]
